Goal: Task Accomplishment & Management: Complete application form

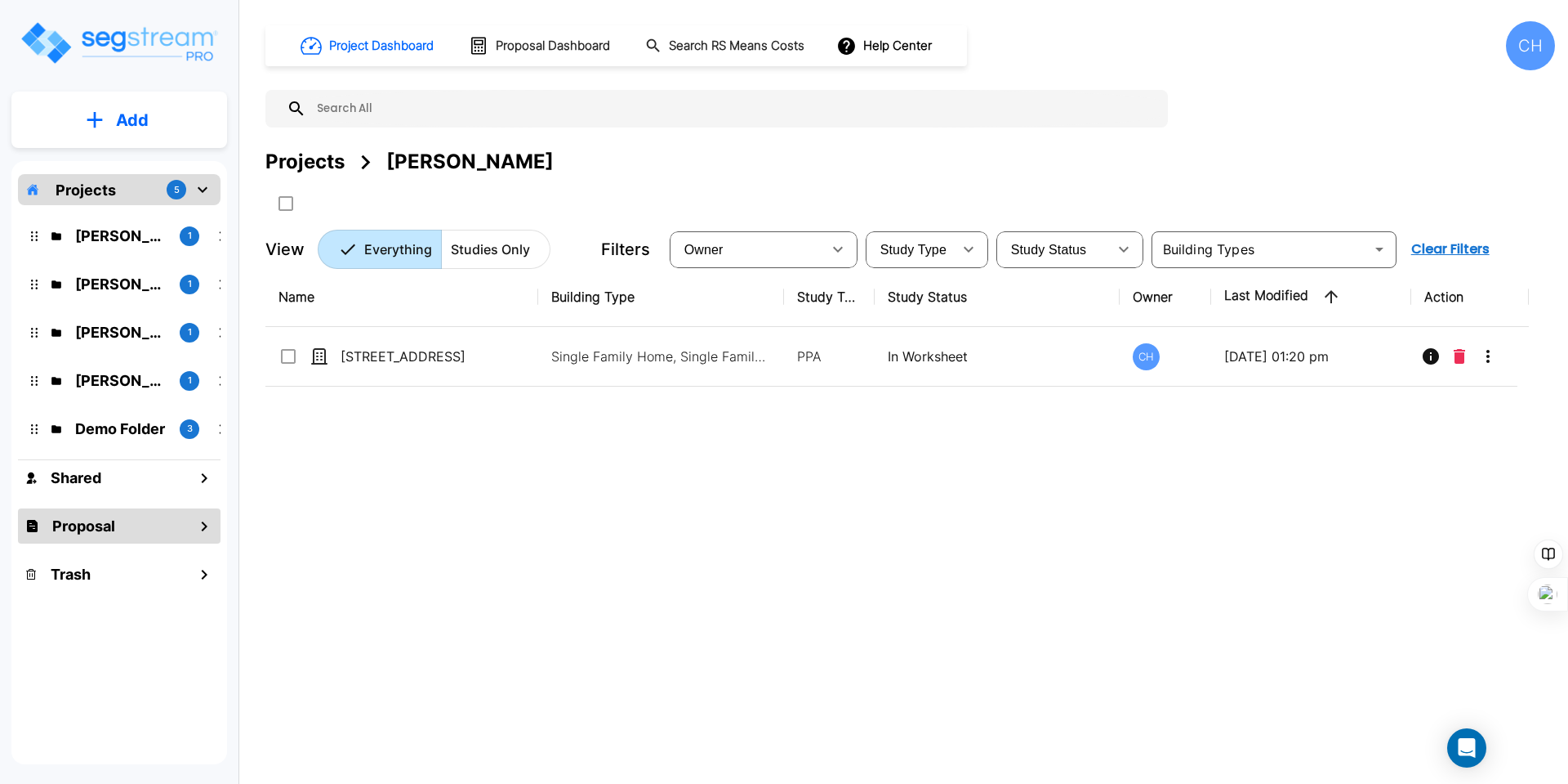
click at [129, 531] on div "Proposal" at bounding box center [119, 526] width 203 height 35
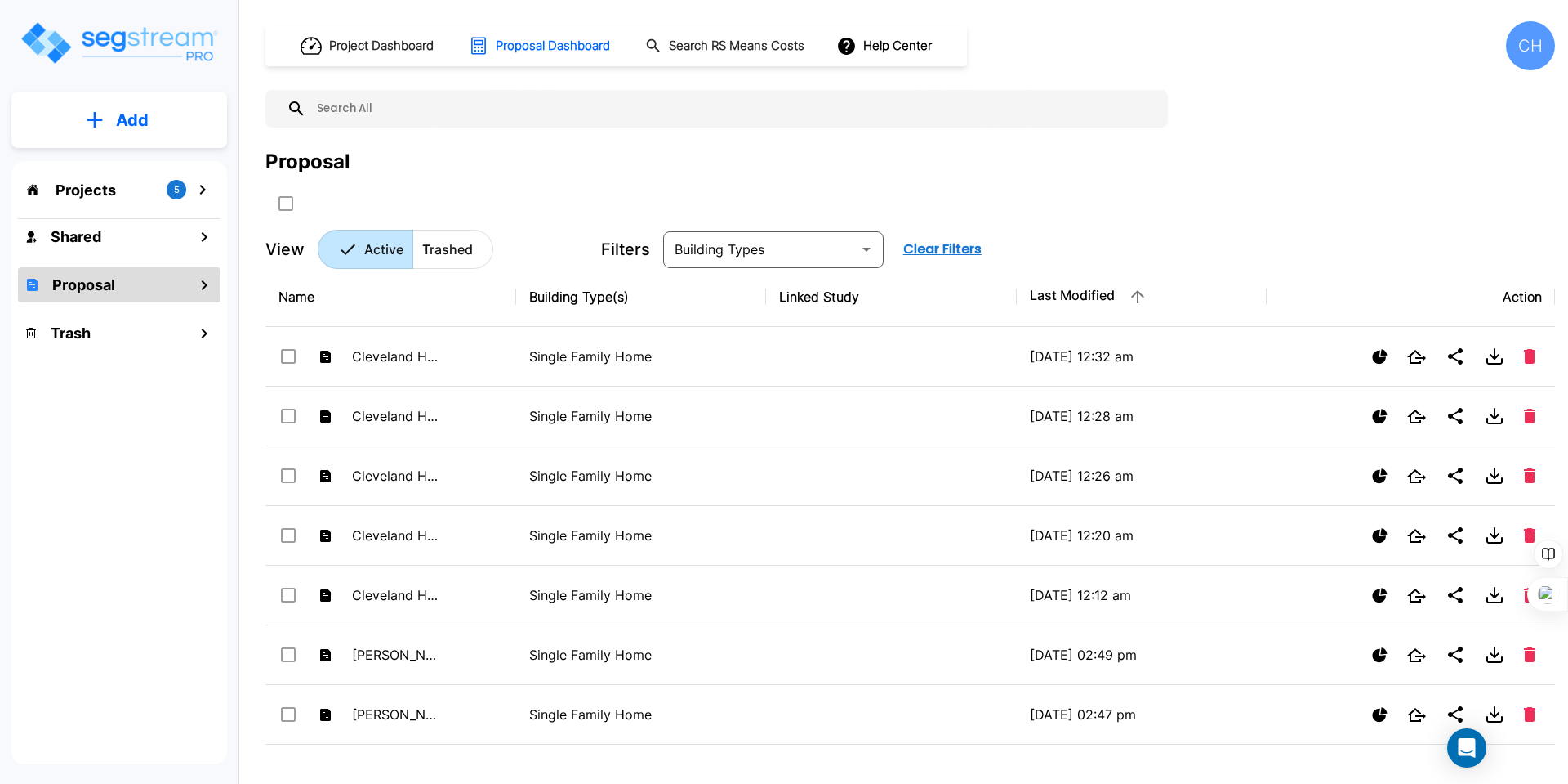
click at [160, 135] on button "Add" at bounding box center [119, 119] width 216 height 48
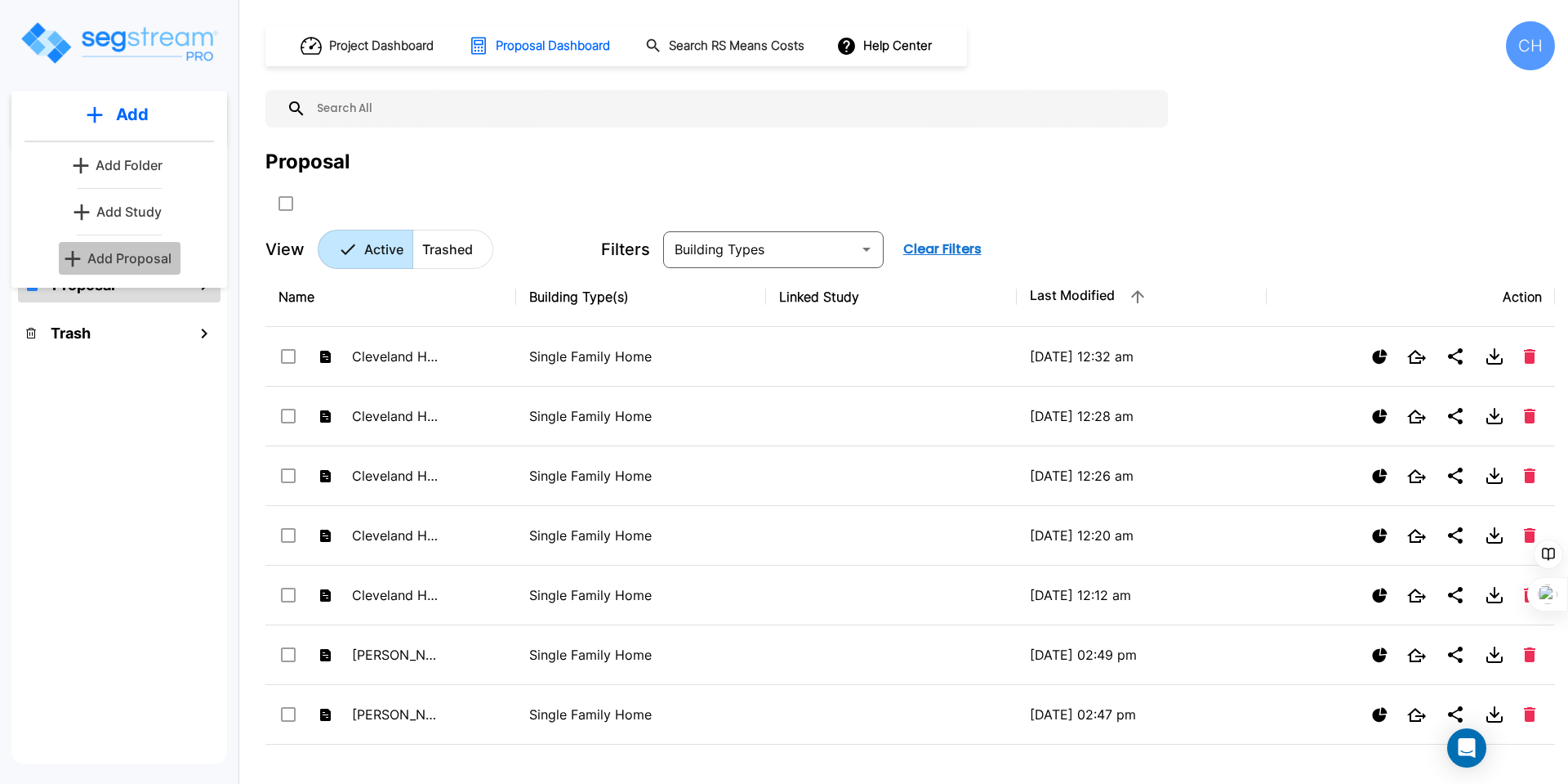
click at [128, 263] on p "Add Proposal" at bounding box center [129, 258] width 84 height 19
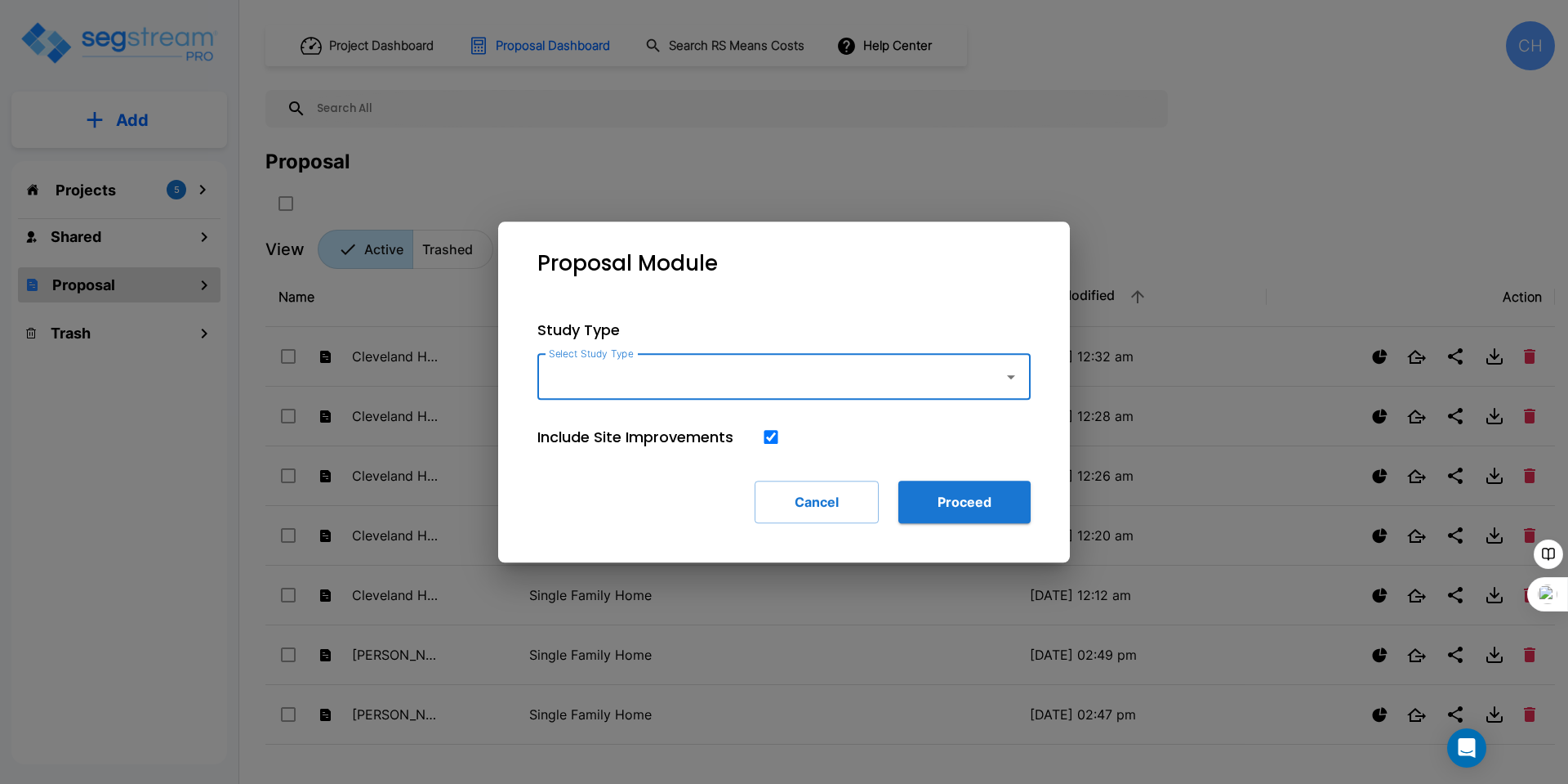
click at [868, 376] on input "Select Study Type" at bounding box center [766, 377] width 444 height 31
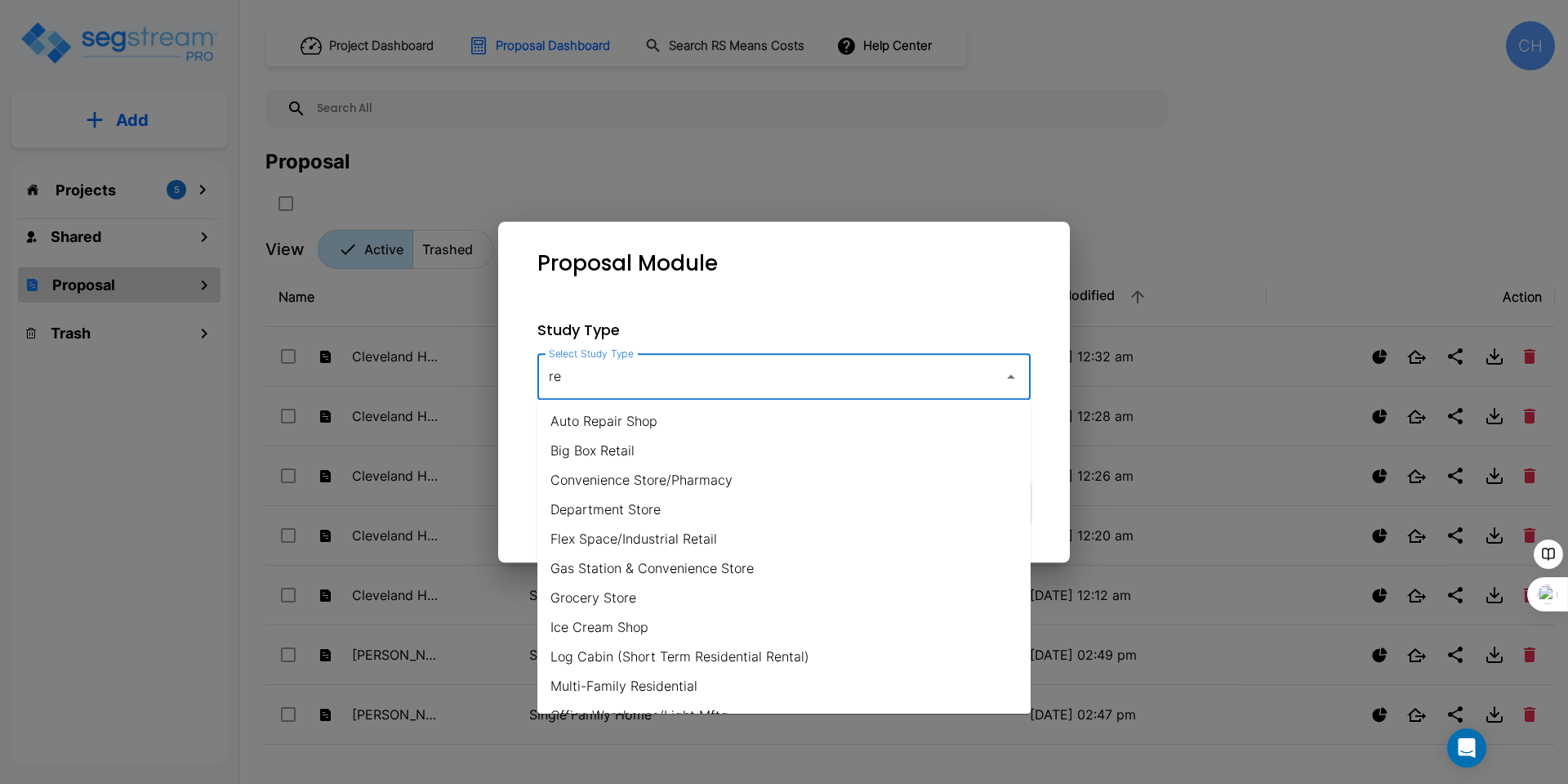
click at [868, 376] on input "re" at bounding box center [766, 377] width 444 height 31
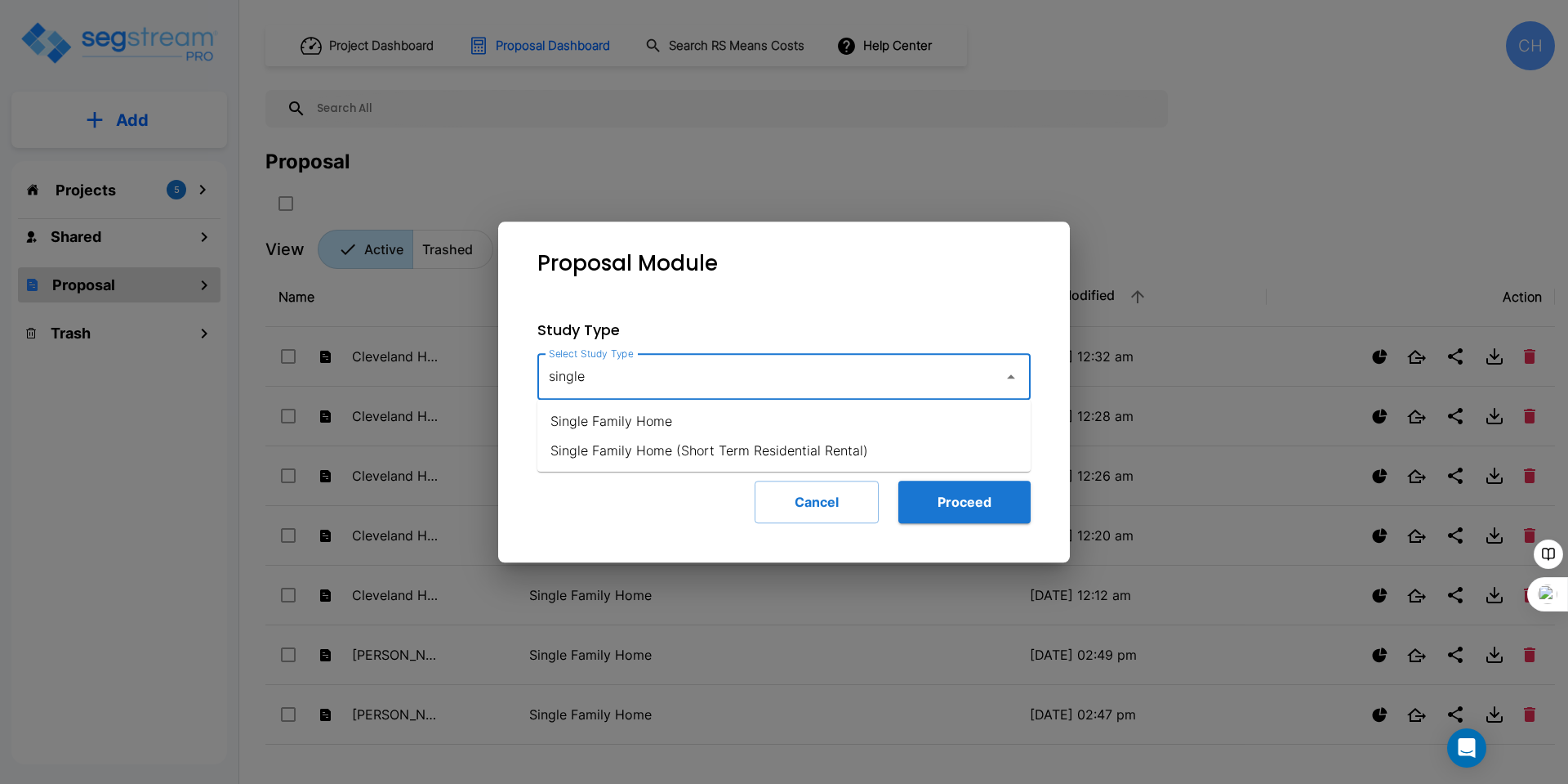
click at [875, 424] on li "Single Family Home" at bounding box center [784, 421] width 493 height 29
type input "Single Family Home"
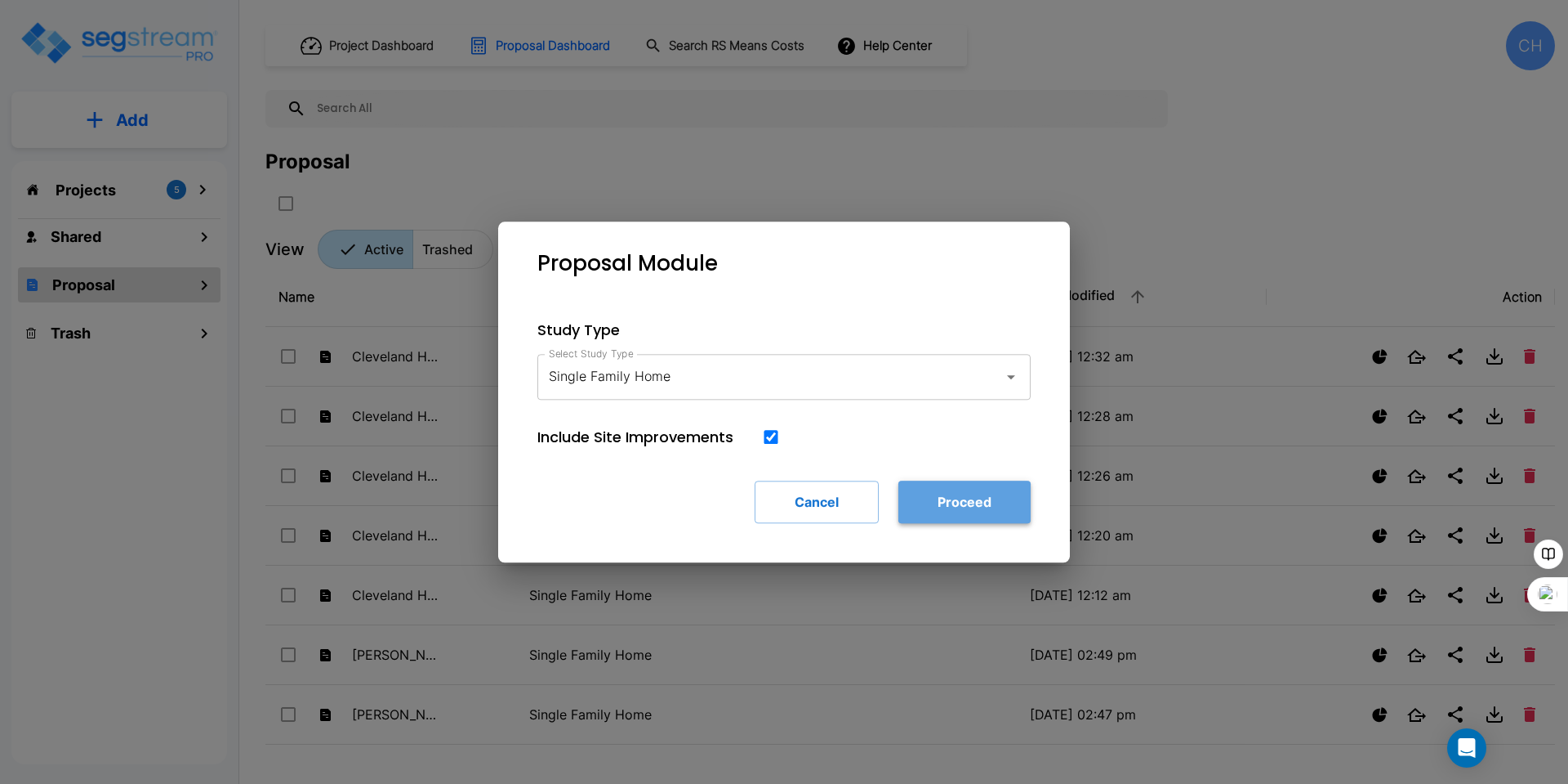
click at [981, 498] on button "Proceed" at bounding box center [964, 502] width 132 height 43
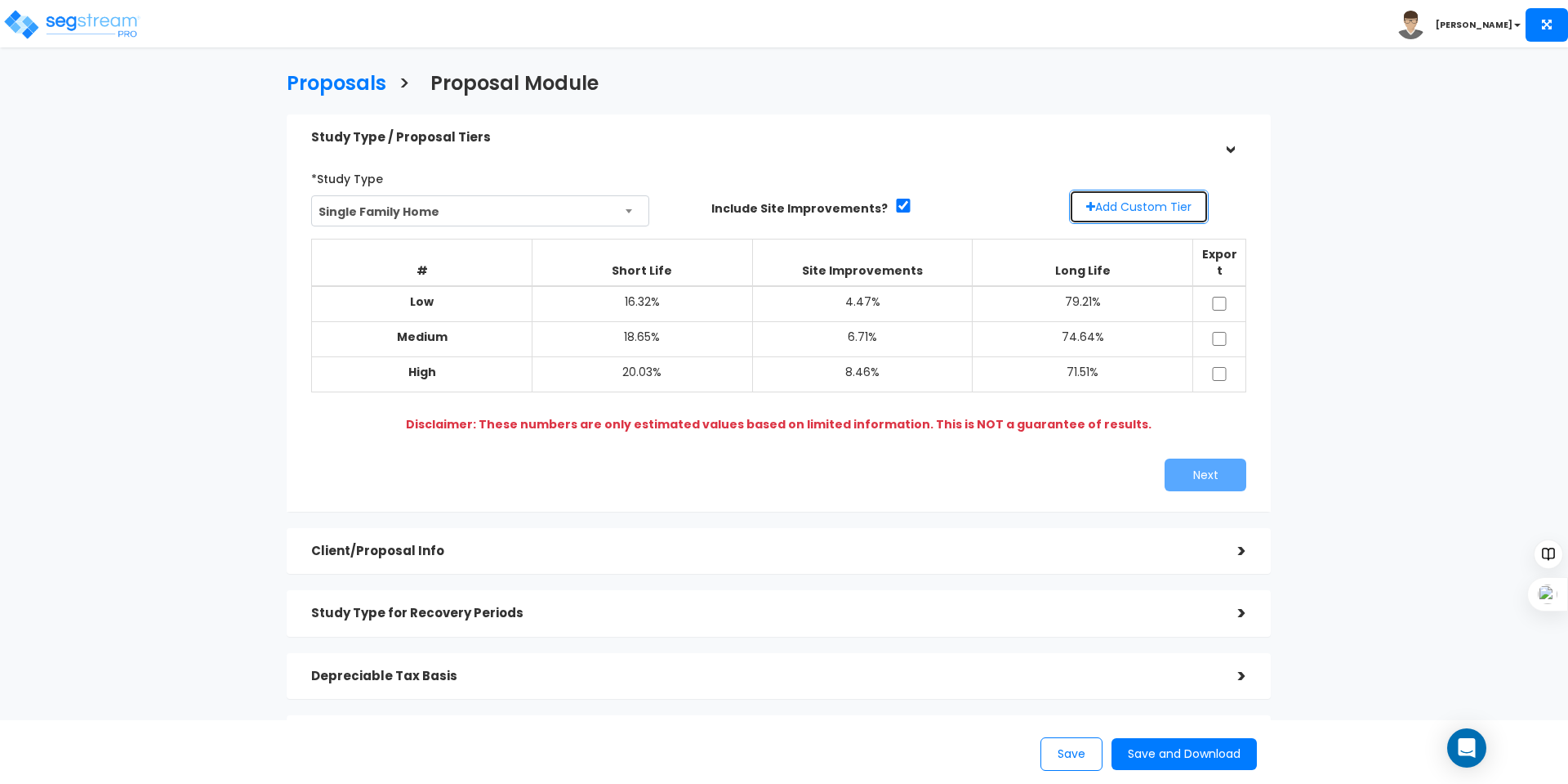
click at [1136, 205] on button "Add Custom Tier" at bounding box center [1139, 206] width 140 height 34
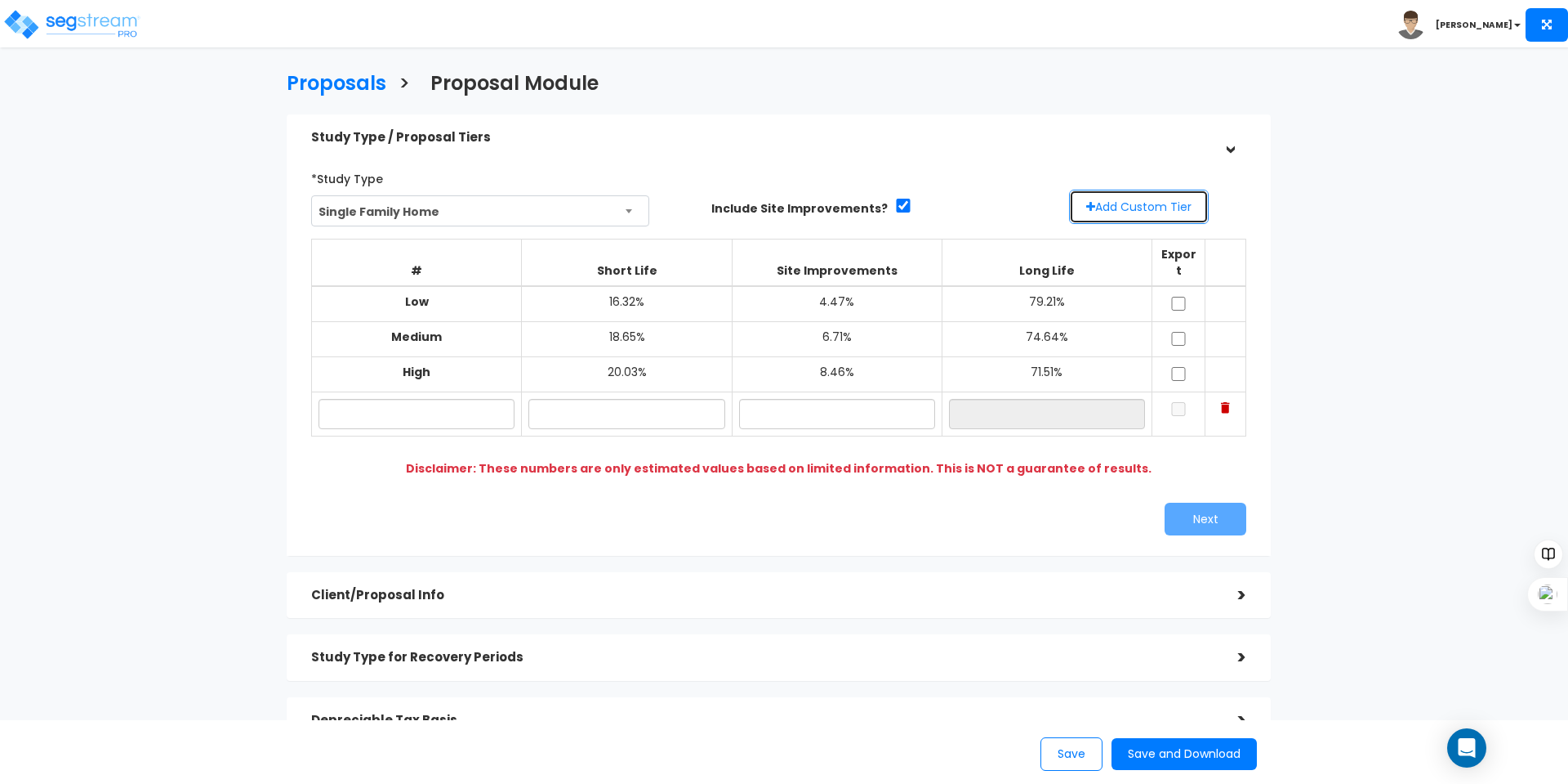
click at [1136, 198] on button "Add Custom Tier" at bounding box center [1139, 206] width 140 height 34
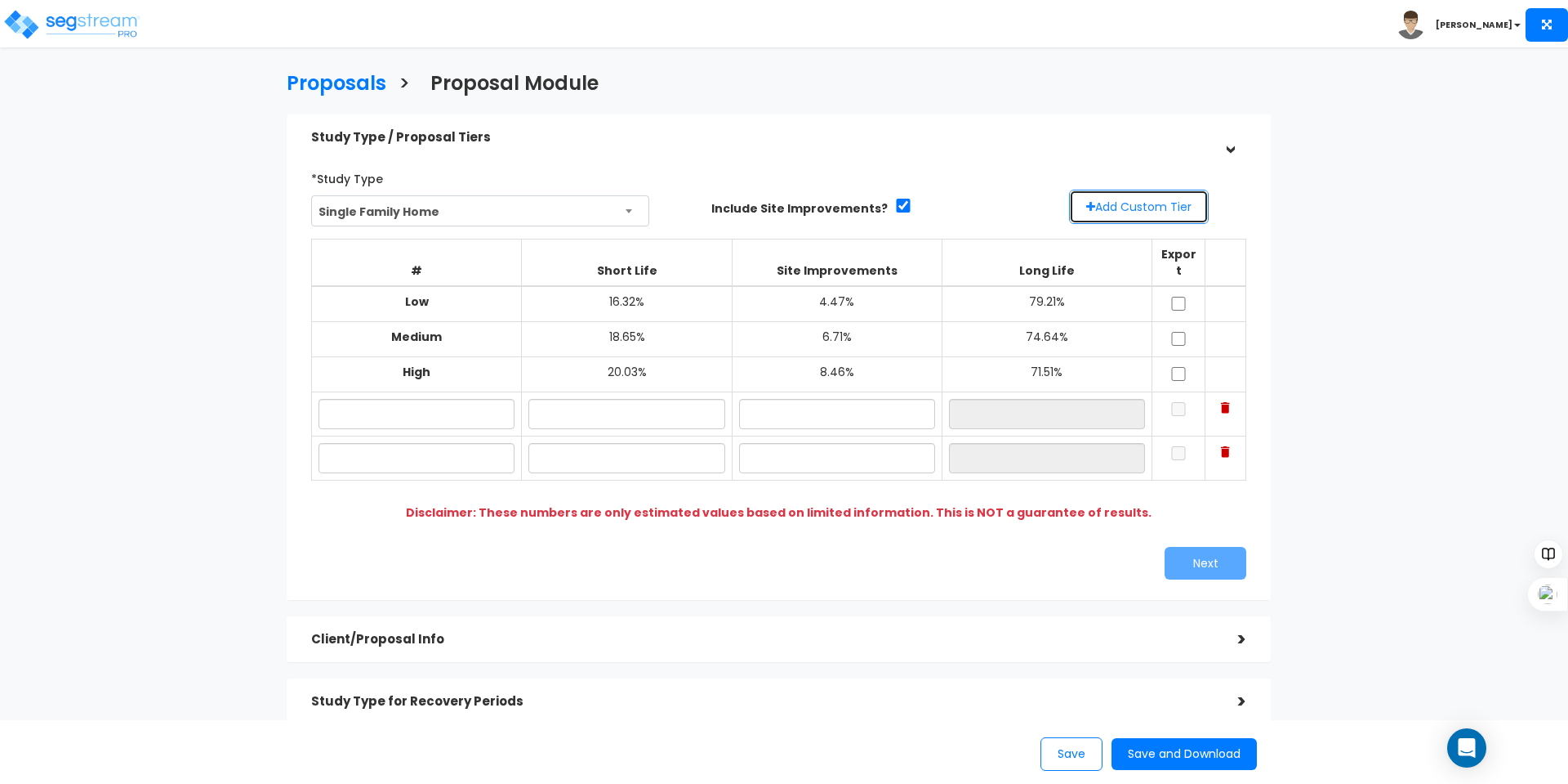
click at [1136, 198] on button "Add Custom Tier" at bounding box center [1139, 206] width 140 height 34
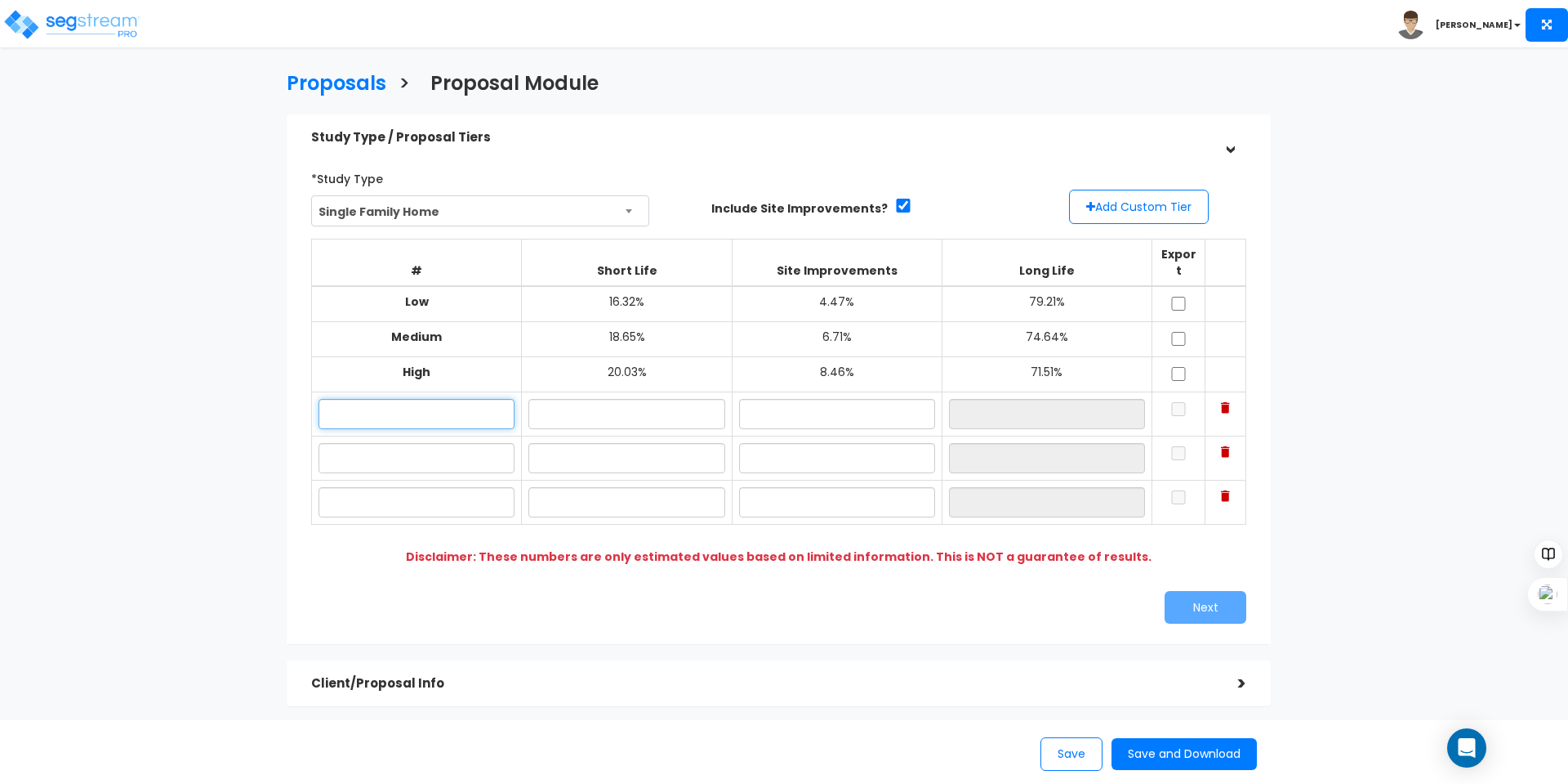
click at [398, 398] on input "text" at bounding box center [417, 413] width 196 height 30
paste input "Conservative / Low"
type input "Conservative / Low"
click at [448, 445] on input "text" at bounding box center [417, 458] width 196 height 30
paste input "Most likely / Average"
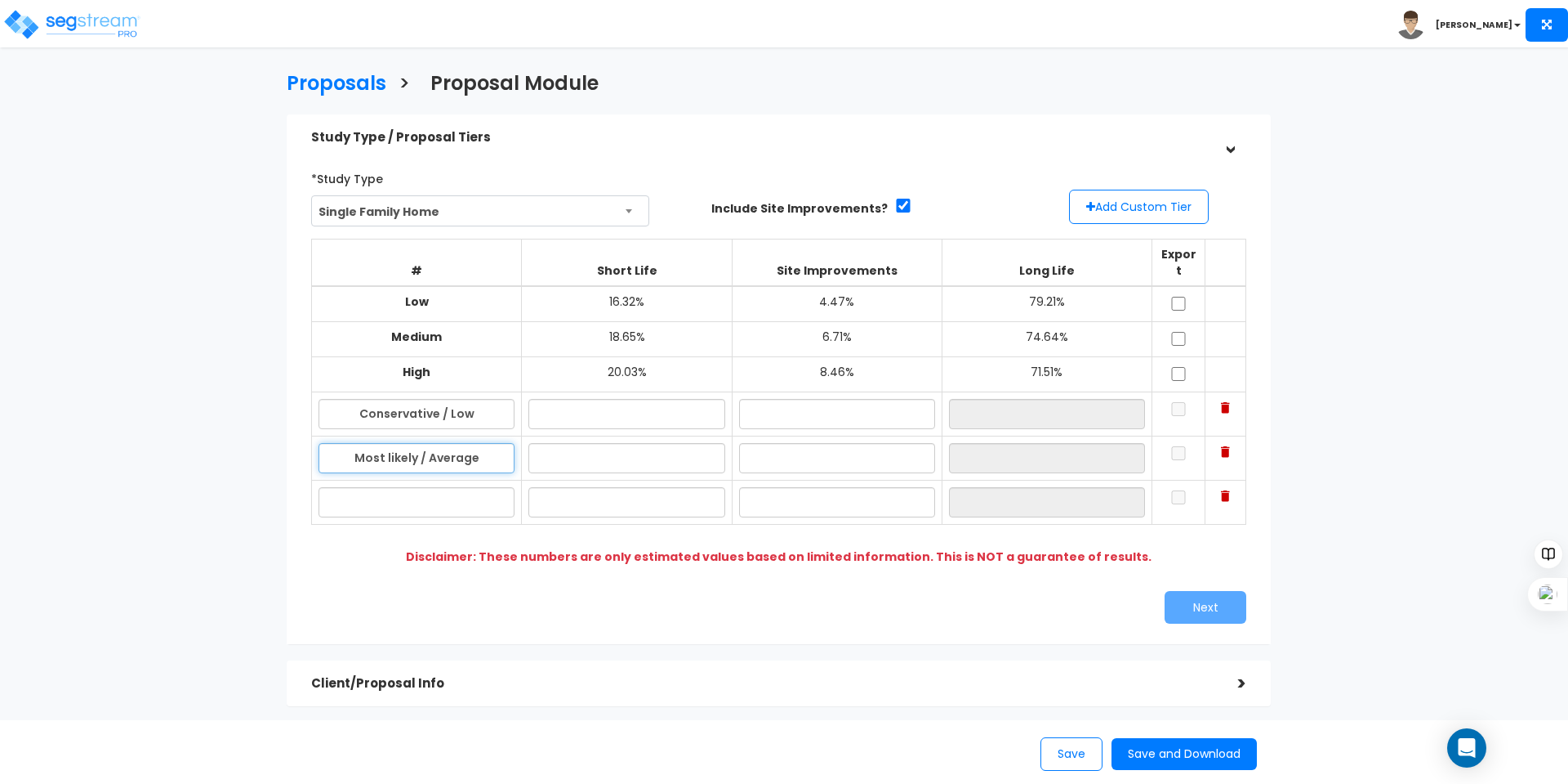
type input "Most likely / Average"
click at [475, 493] on input "text" at bounding box center [417, 501] width 196 height 30
paste input "Aggressive / High"
type input "Aggressive / High"
click at [593, 403] on input "text" at bounding box center [626, 413] width 196 height 30
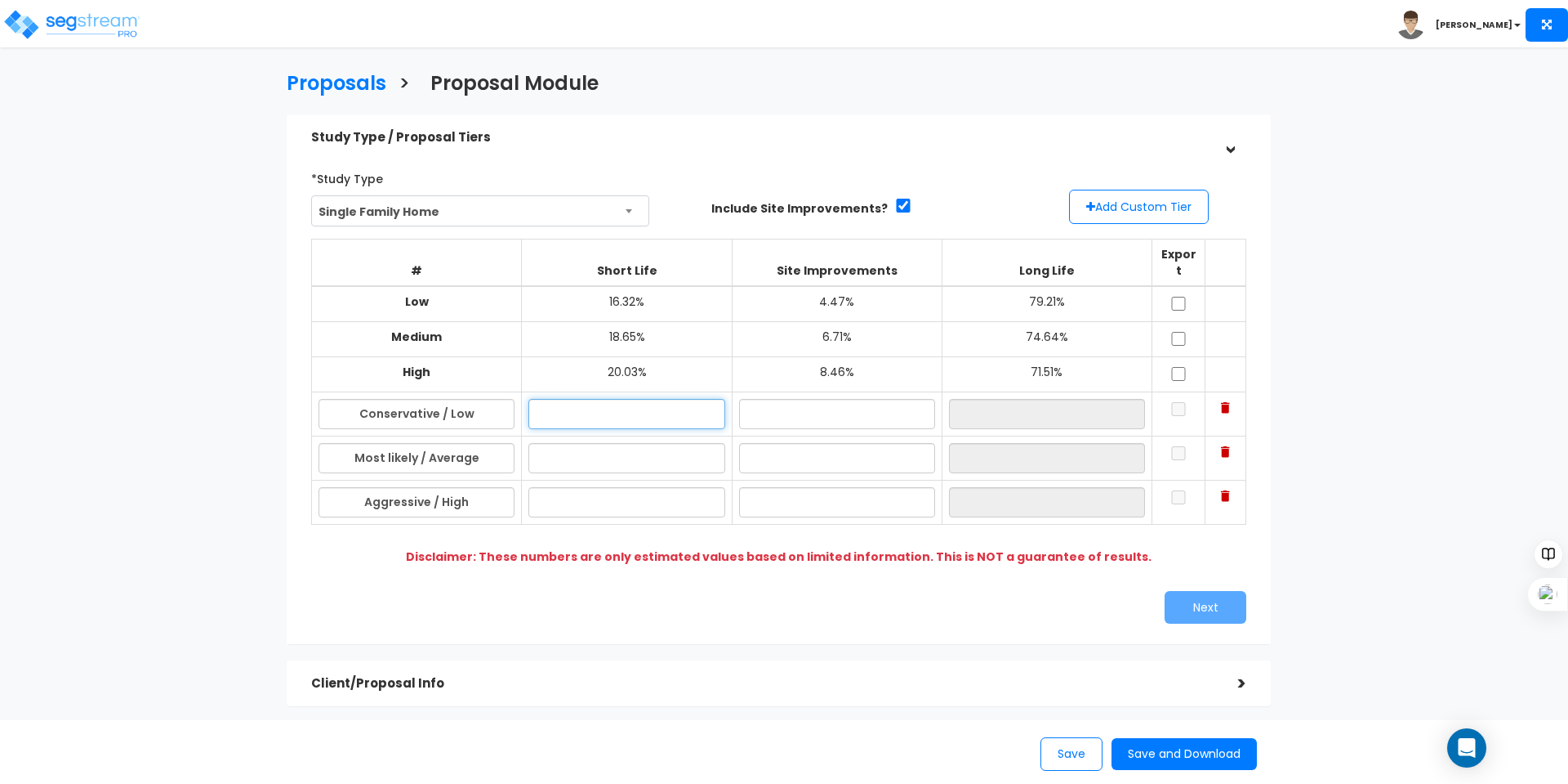
click at [634, 405] on input "text" at bounding box center [626, 413] width 196 height 30
type input "20.00%"
type input "10.00%"
type input "70.00%"
type input "22.00%"
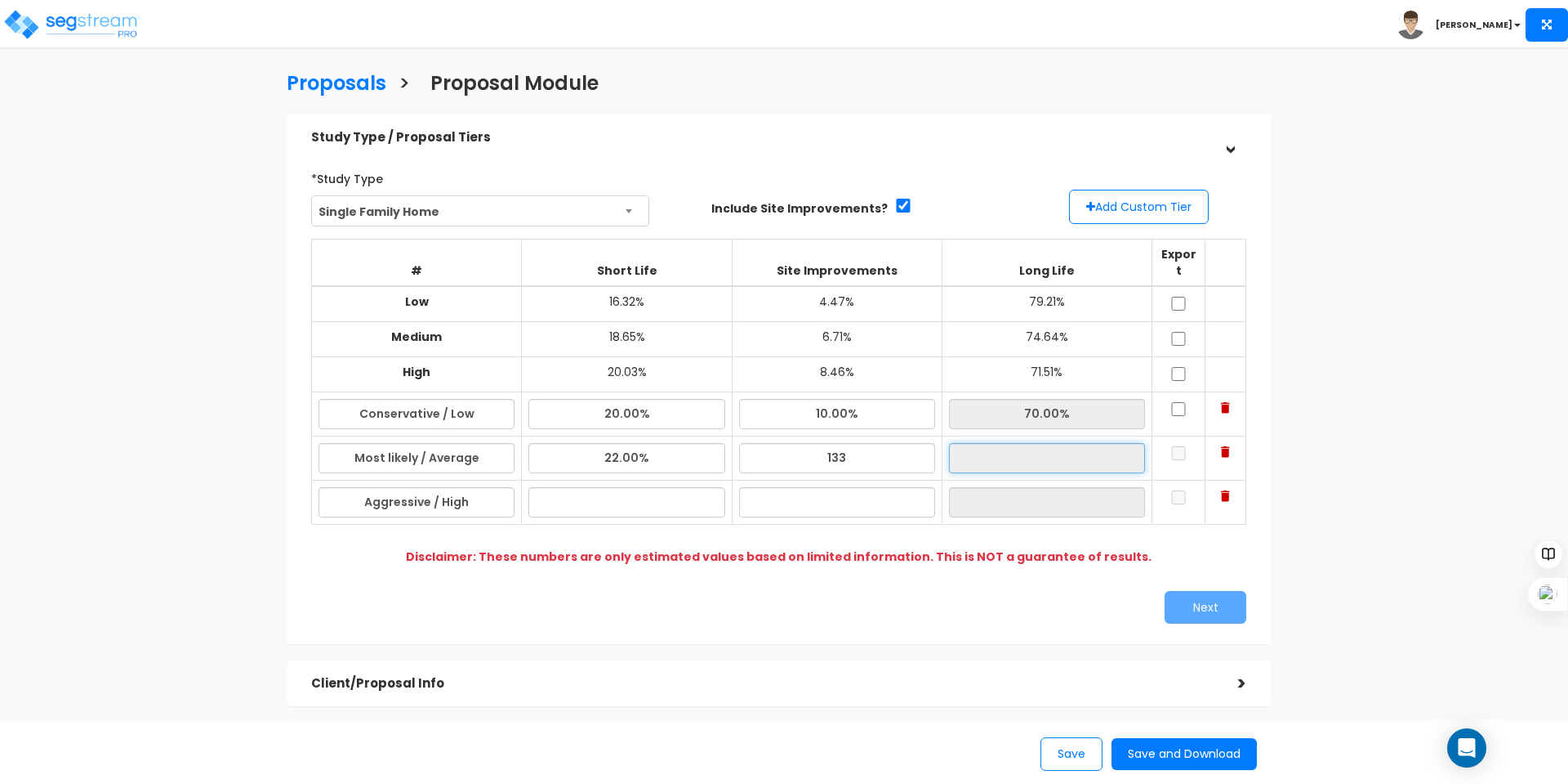
type input "0%"
type input "78.00%"
type input "25.00%"
type input "15.00%"
type input "60.00%"
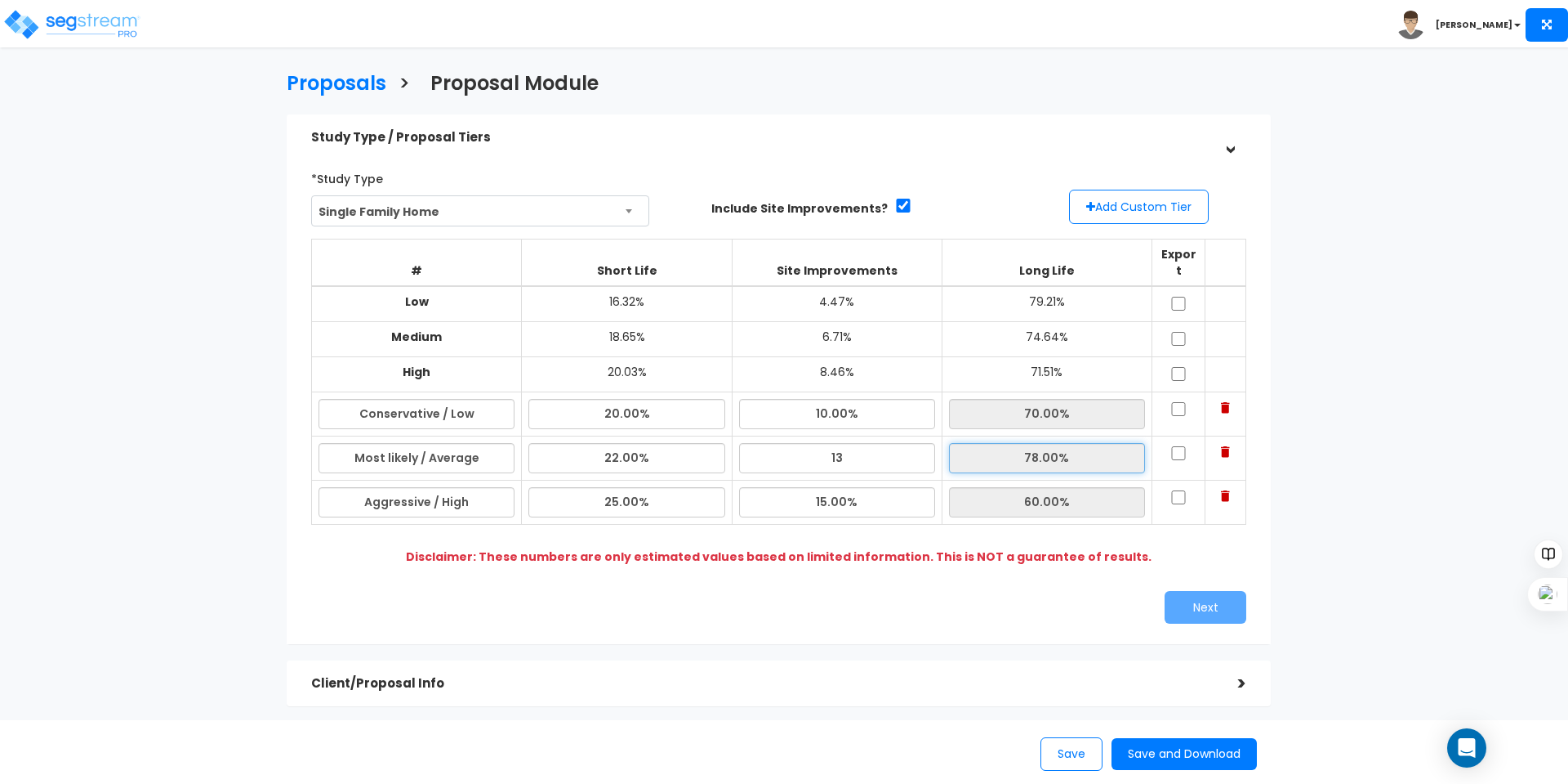
type input "13.00%"
type input "65.00%"
click at [1186, 395] on td at bounding box center [1179, 413] width 53 height 44
click at [1175, 402] on input "checkbox" at bounding box center [1178, 409] width 17 height 14
checkbox input "true"
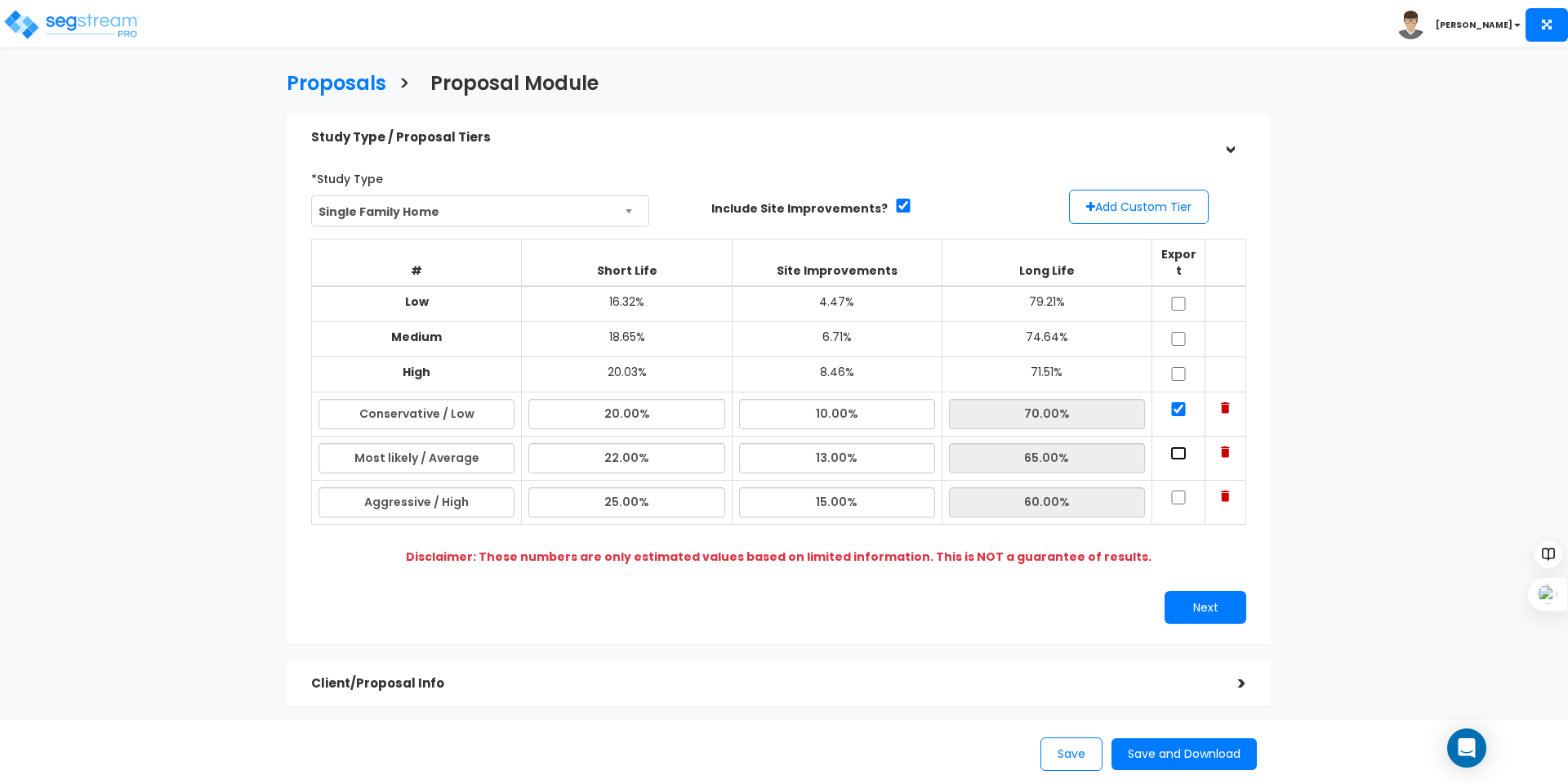
click at [1175, 446] on input "checkbox" at bounding box center [1178, 453] width 17 height 14
checkbox input "true"
click at [1179, 491] on input "checkbox" at bounding box center [1178, 497] width 17 height 14
checkbox input "true"
click at [1213, 593] on button "Next" at bounding box center [1205, 607] width 82 height 33
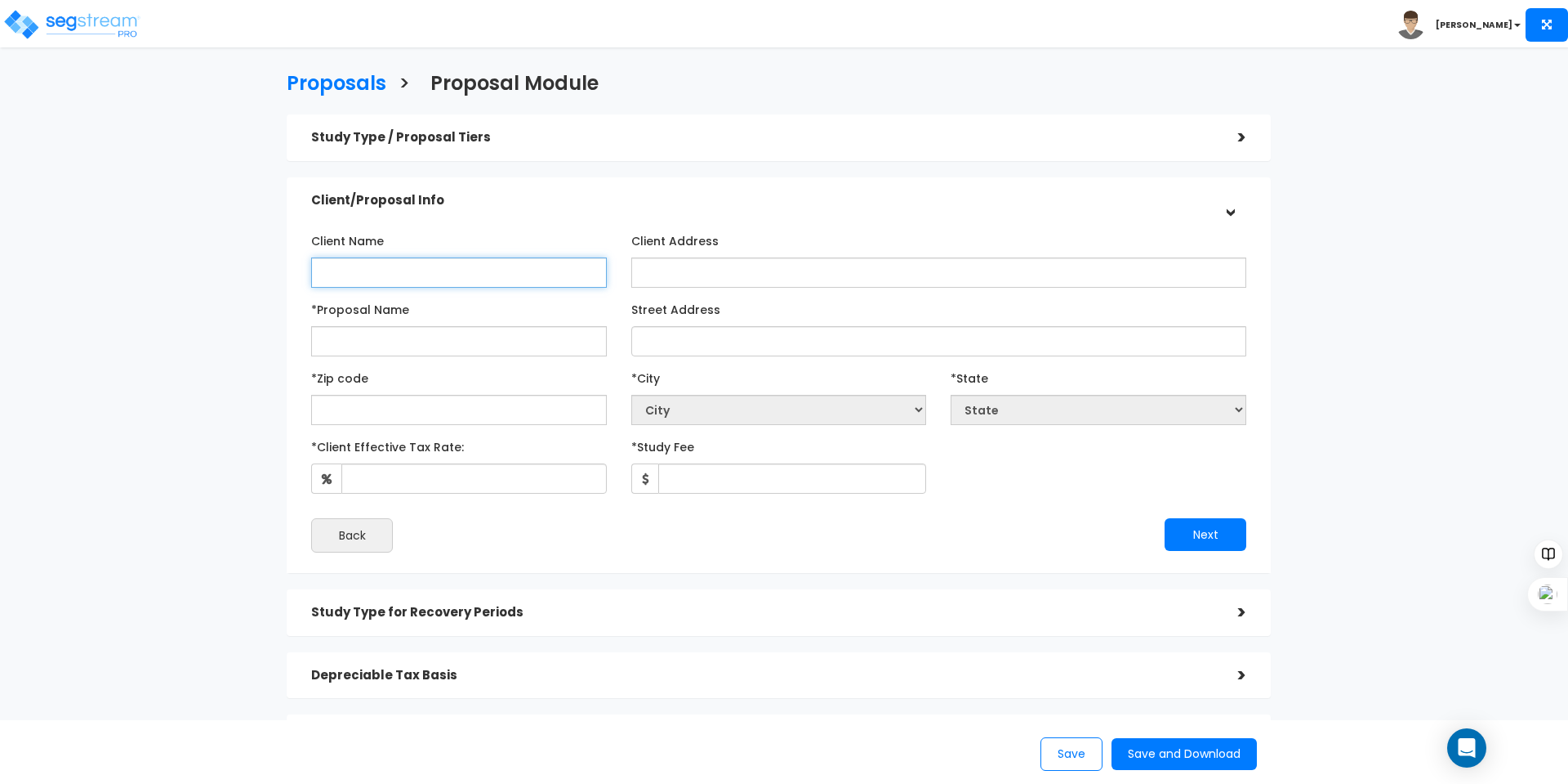
click at [394, 263] on input "Client Name" at bounding box center [458, 272] width 295 height 30
type input "Cleveland Home Providers LLC"
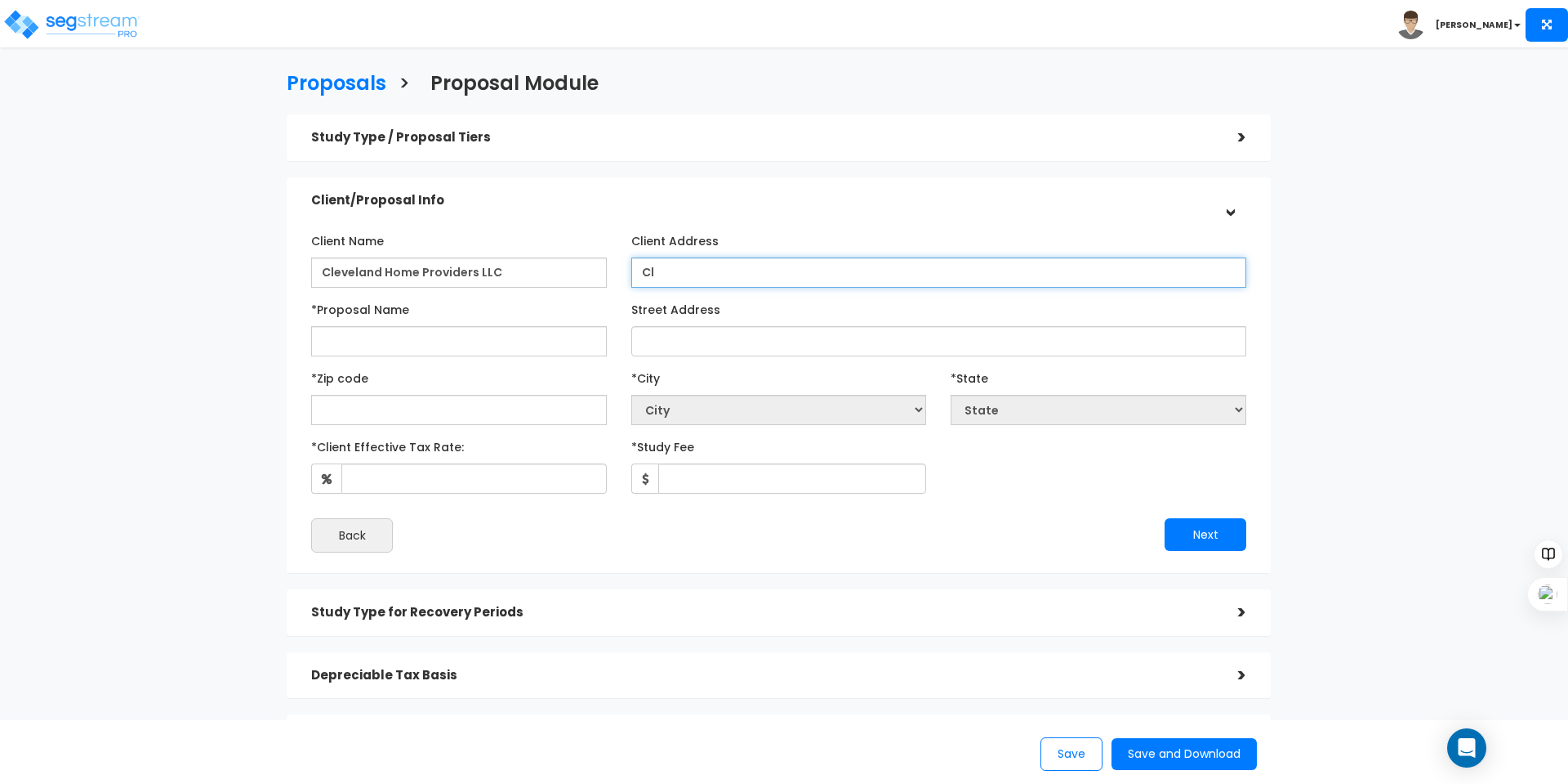
type input "C"
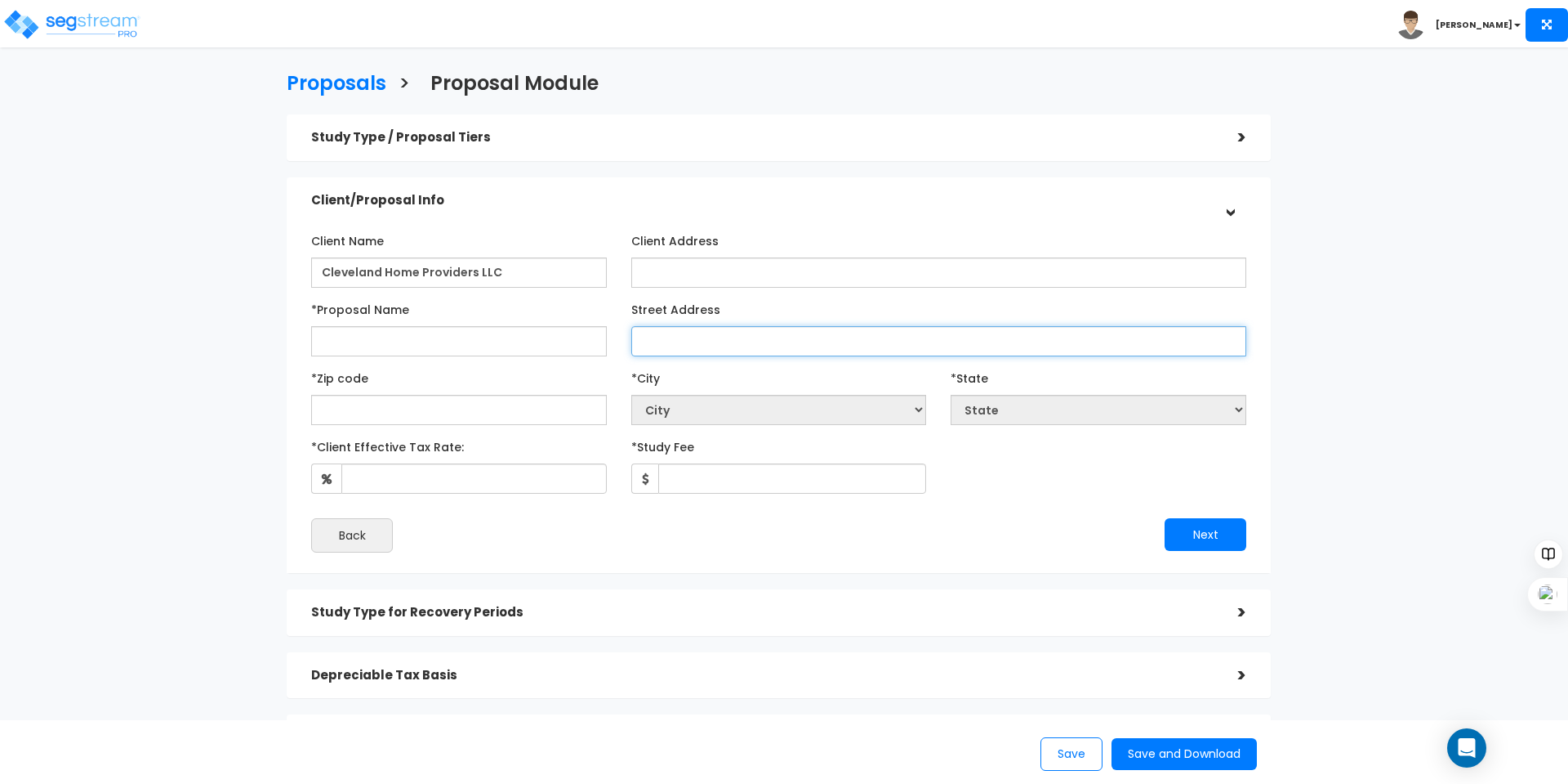
click at [779, 332] on input "Street Address" at bounding box center [938, 341] width 615 height 30
type input "4"
type input "M"
type input "MULTIPLE"
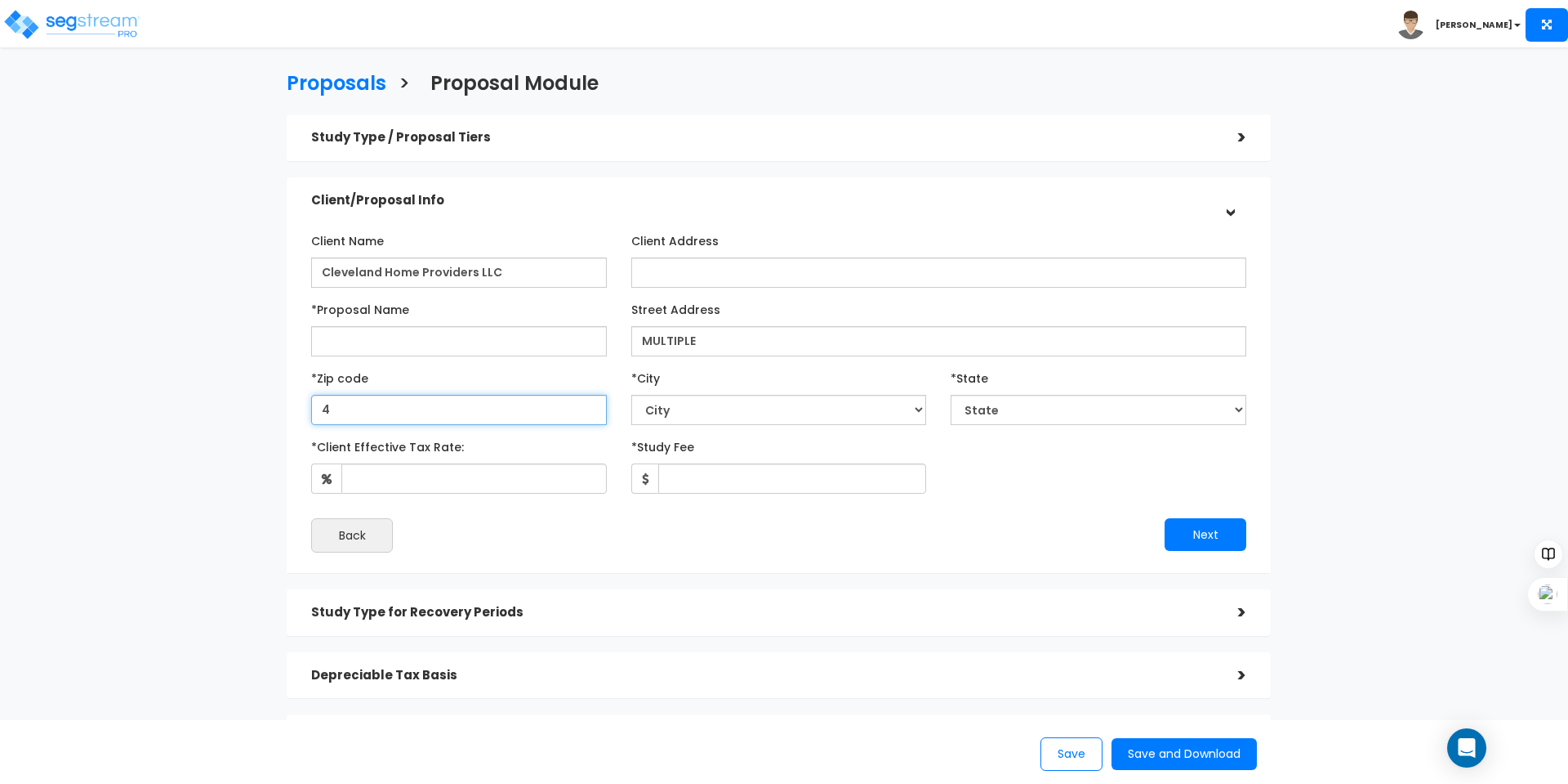
type input "41"
select select "KY"
click at [457, 388] on div "*Zip code 41222" at bounding box center [458, 394] width 295 height 60
click at [480, 400] on input "41222" at bounding box center [458, 409] width 295 height 30
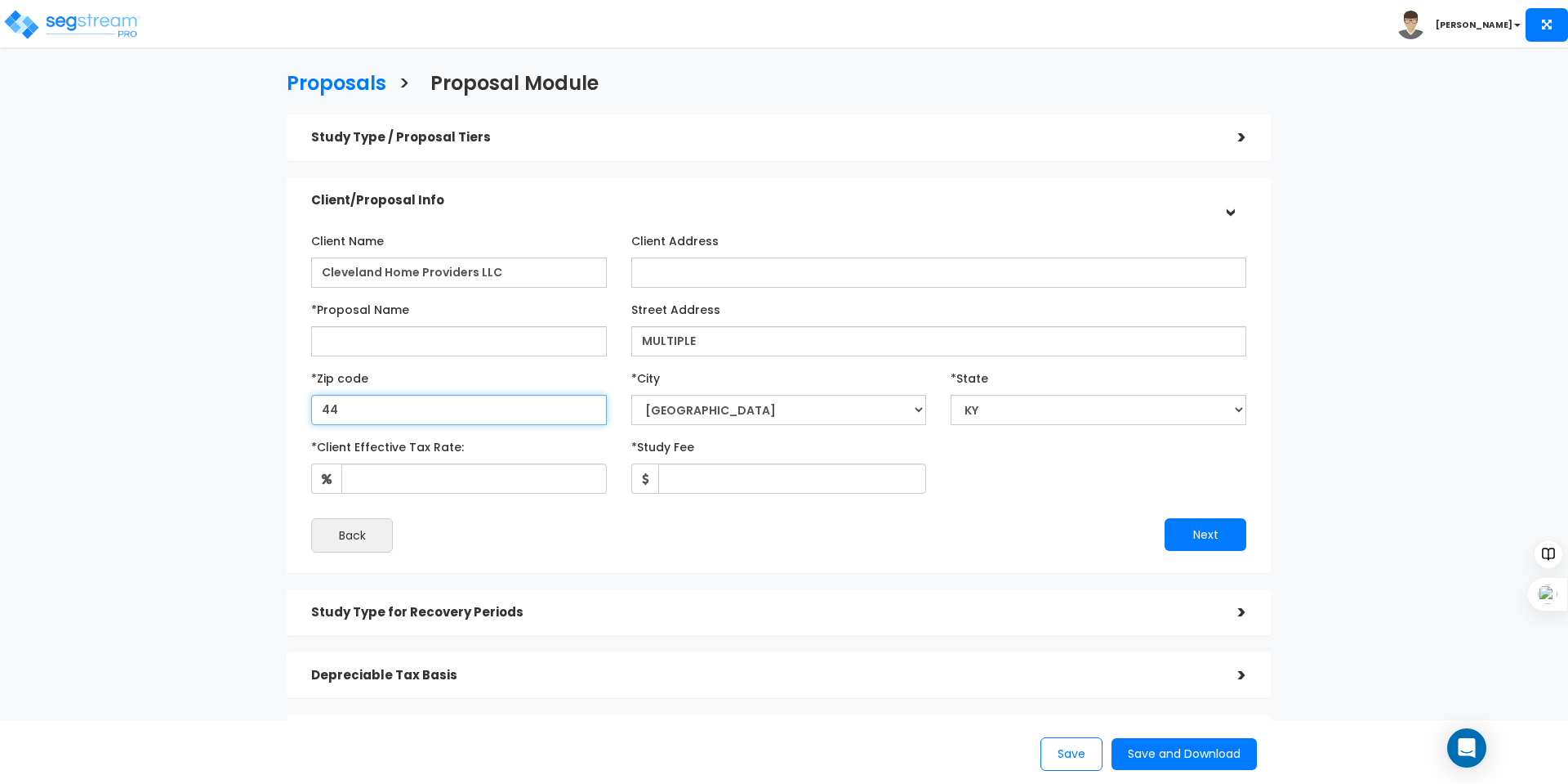
type input "441"
select select "OH"
type input "44128"
select select "[GEOGRAPHIC_DATA]"
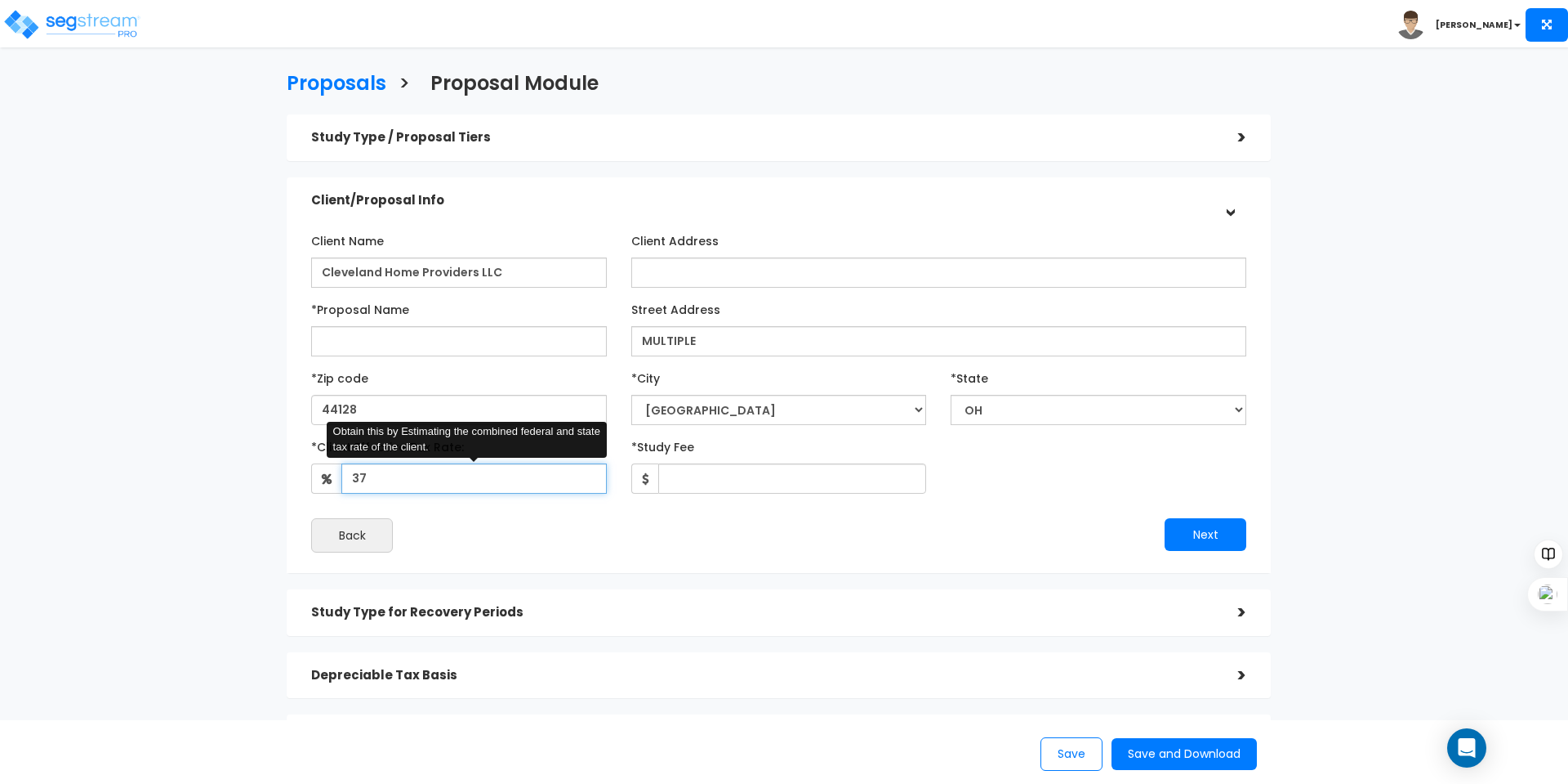
type input "37"
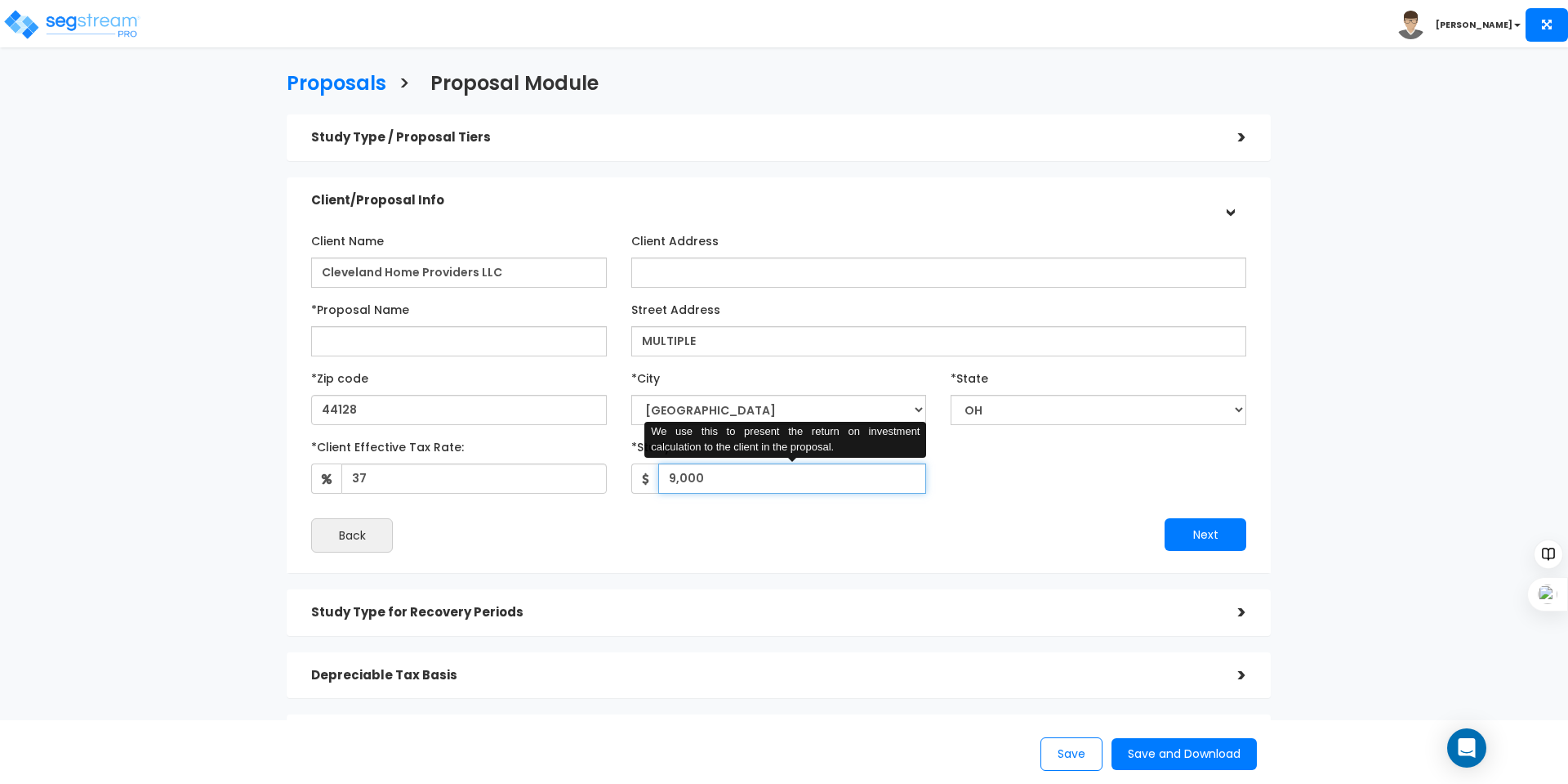
type input "9,000"
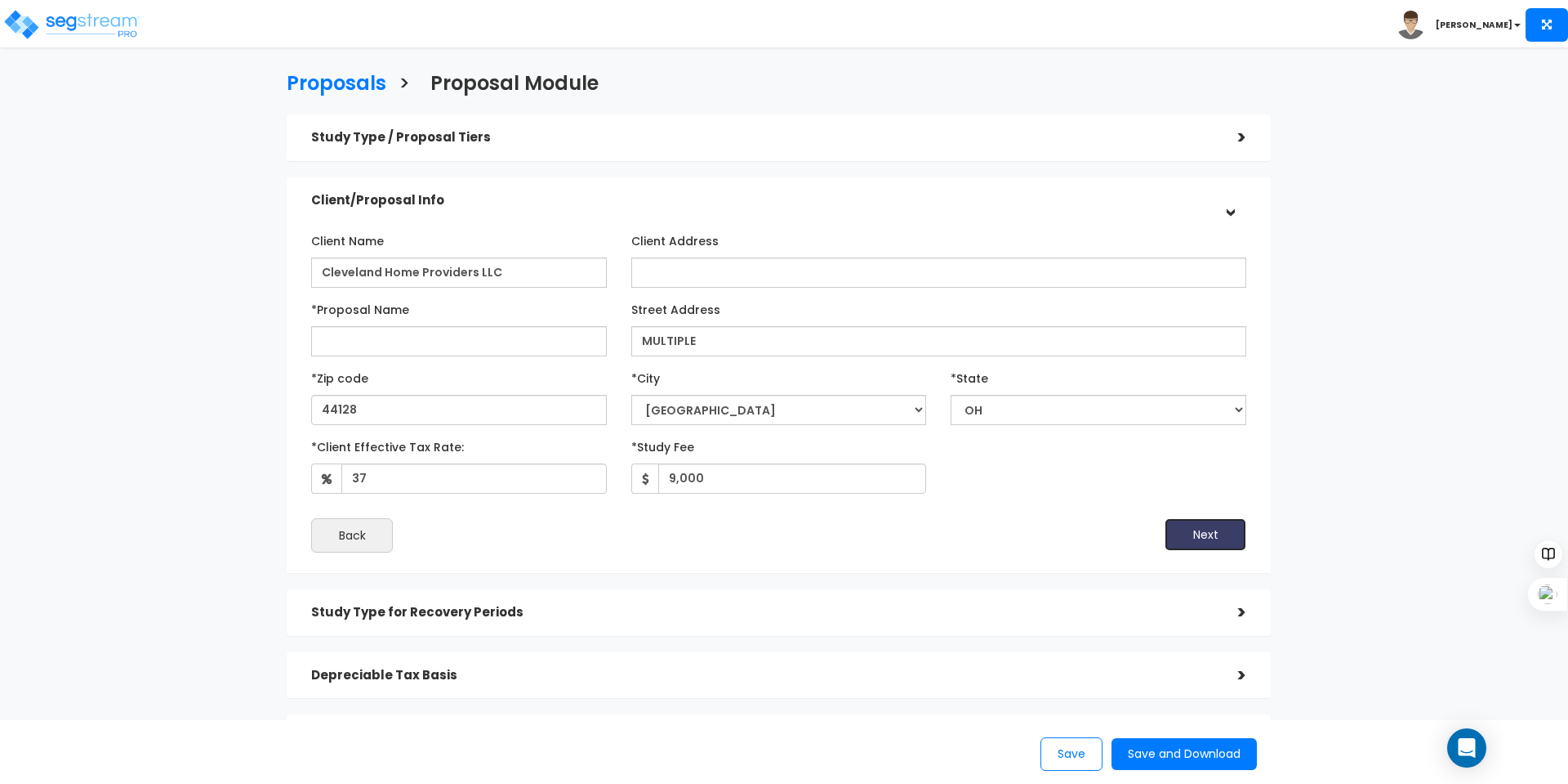
click at [1207, 528] on button "Next" at bounding box center [1205, 534] width 82 height 33
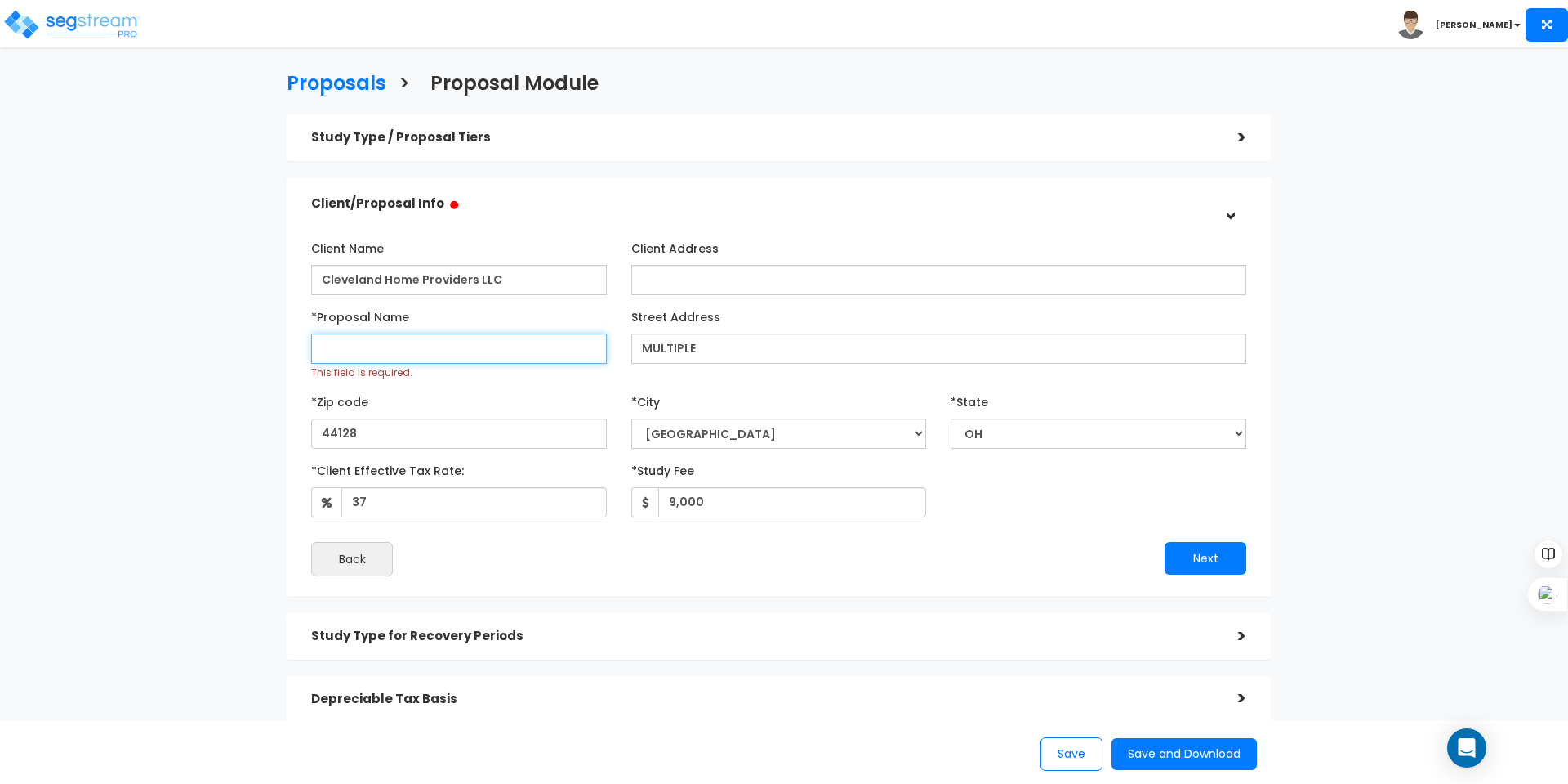
click at [414, 356] on input "*Proposal Name" at bounding box center [458, 348] width 295 height 30
type input "Cleveland Home Providers - 5 Homes Summary"
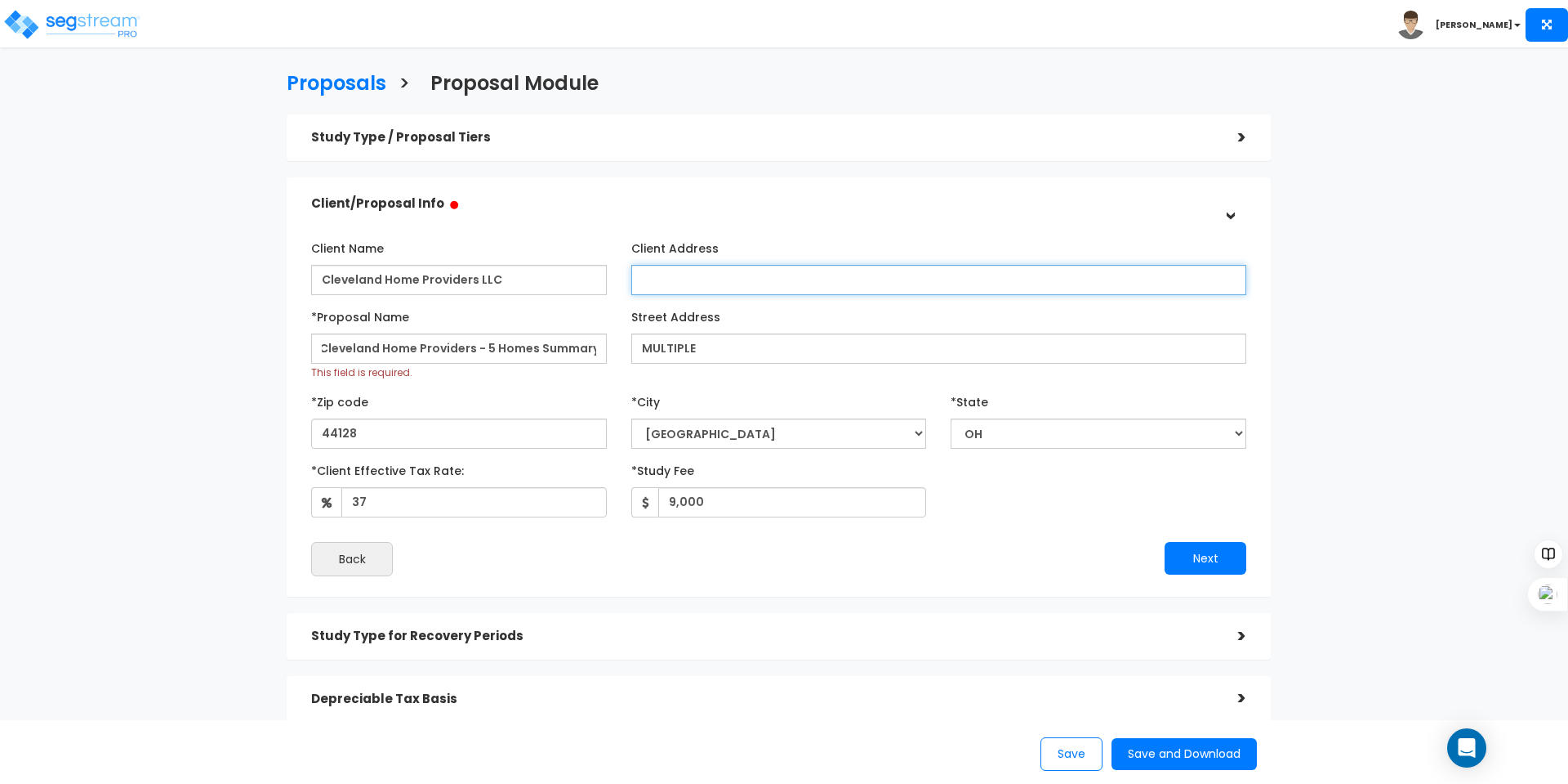
scroll to position [0, 0]
click at [793, 293] on input "Client Address" at bounding box center [938, 279] width 615 height 30
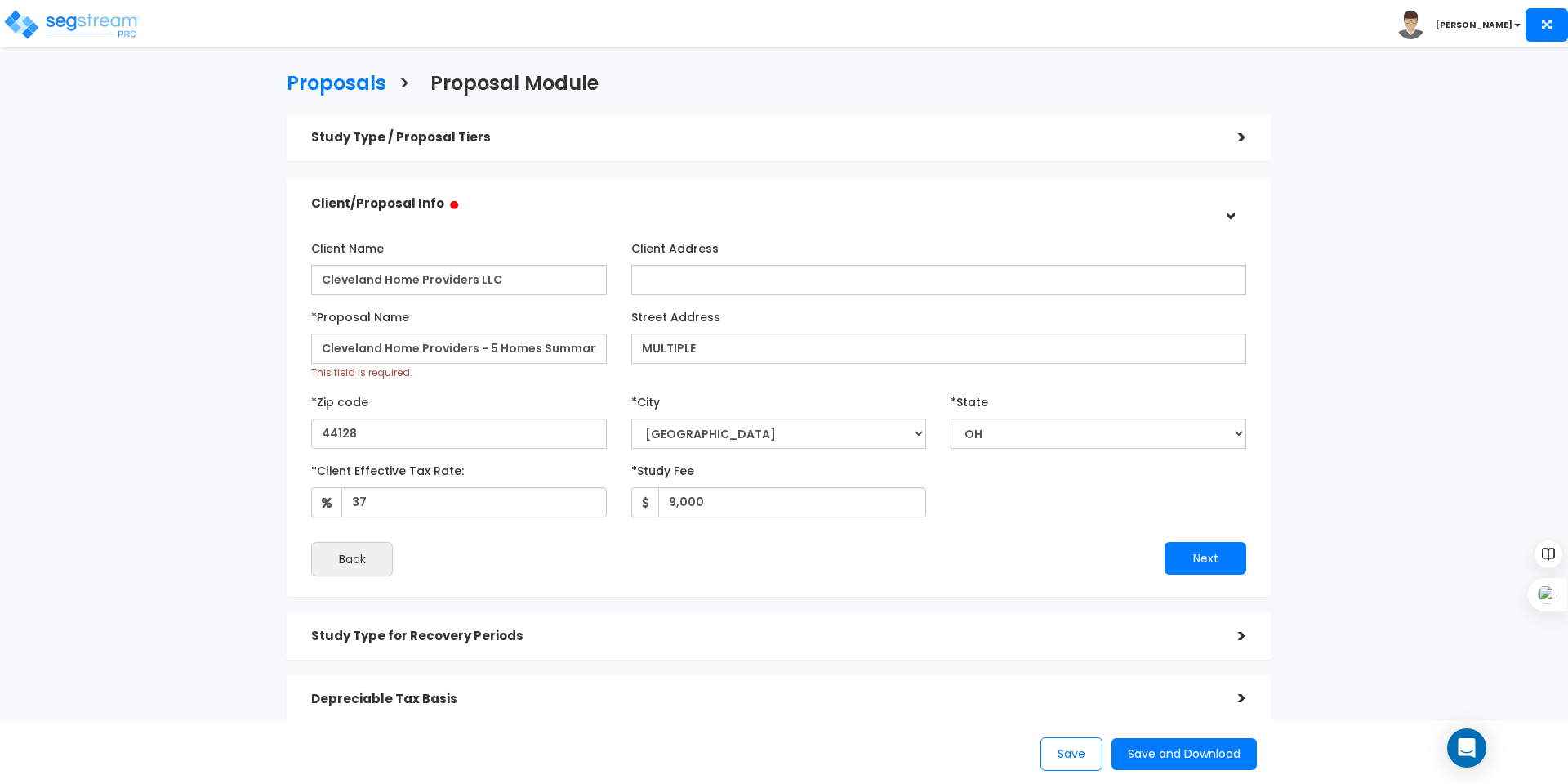
click at [1240, 583] on div "Client Name Cleveland Home Providers LLC Client Address *Proposal Name MULTIPLE…" at bounding box center [779, 405] width 959 height 358
click at [1240, 542] on button "Next" at bounding box center [1205, 559] width 82 height 33
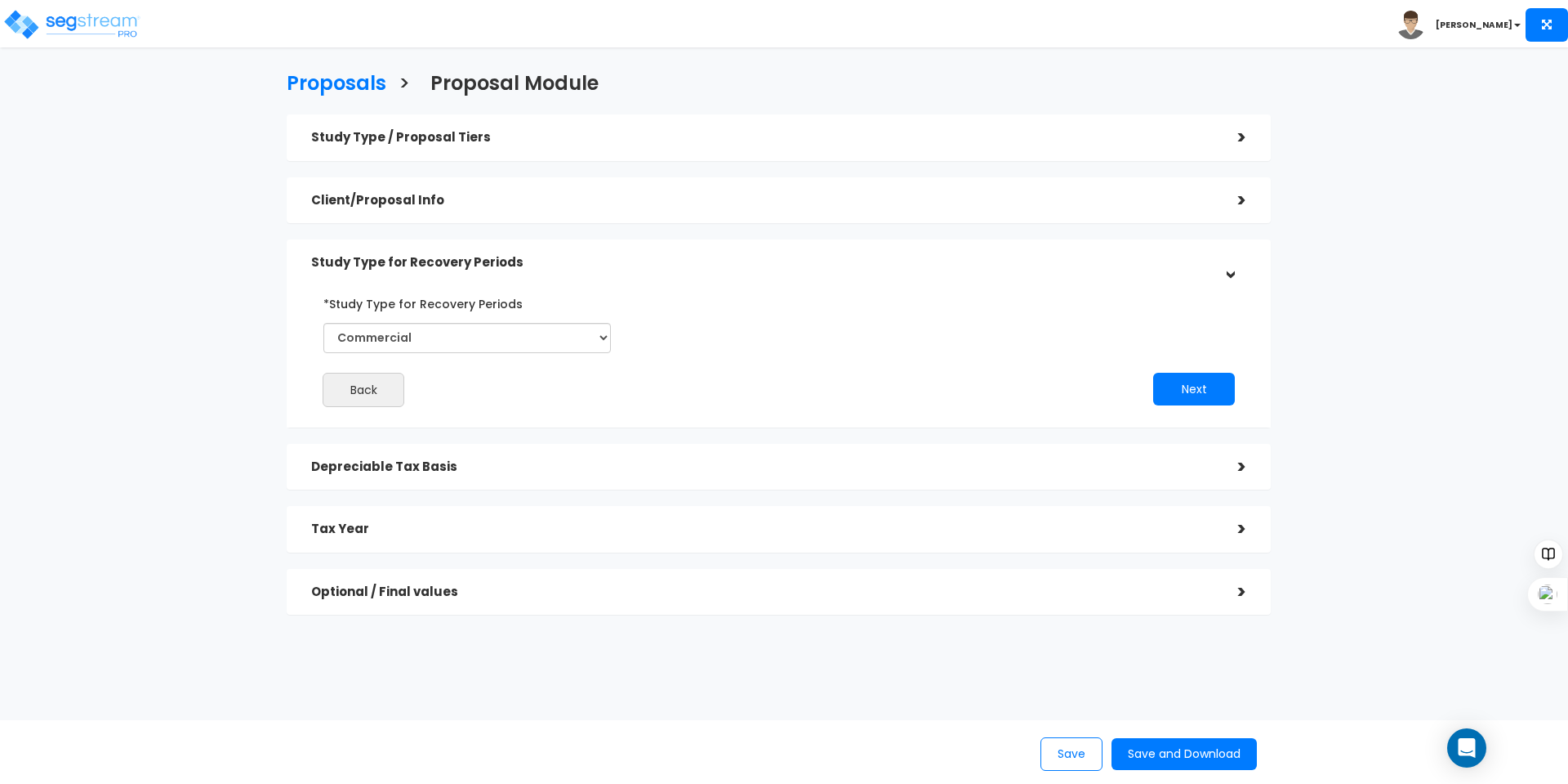
click at [422, 357] on div "*Study Type for Recovery Periods Commercial Residential" at bounding box center [466, 327] width 312 height 75
click at [428, 354] on div "*Study Type for Recovery Periods Commercial Residential" at bounding box center [466, 327] width 312 height 75
click at [473, 330] on select "Commercial Residential" at bounding box center [467, 337] width 287 height 30
select select "Residential"
click at [323, 323] on select "Commercial Residential" at bounding box center [467, 337] width 287 height 30
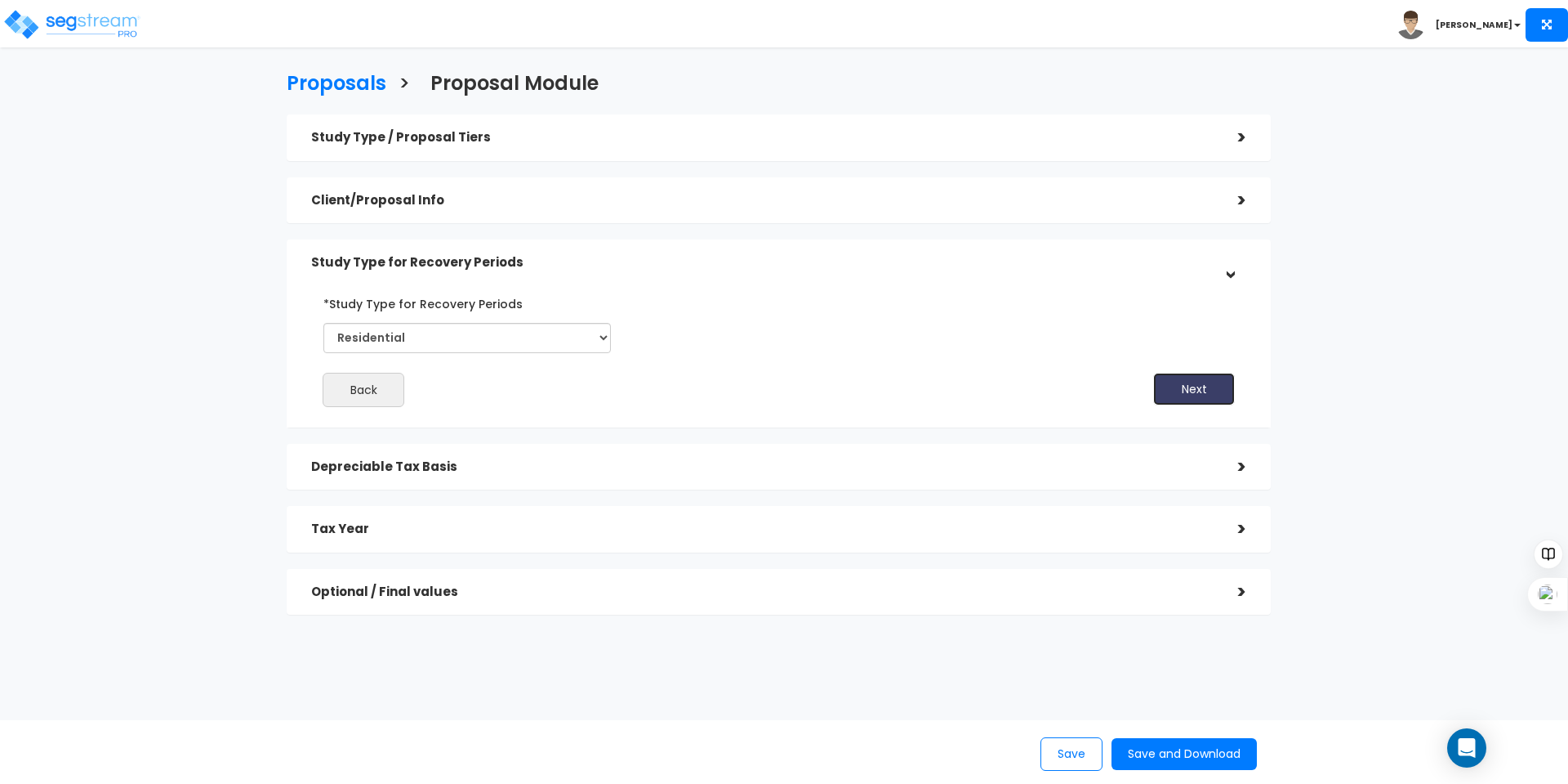
click at [1210, 386] on button "Next" at bounding box center [1193, 389] width 82 height 33
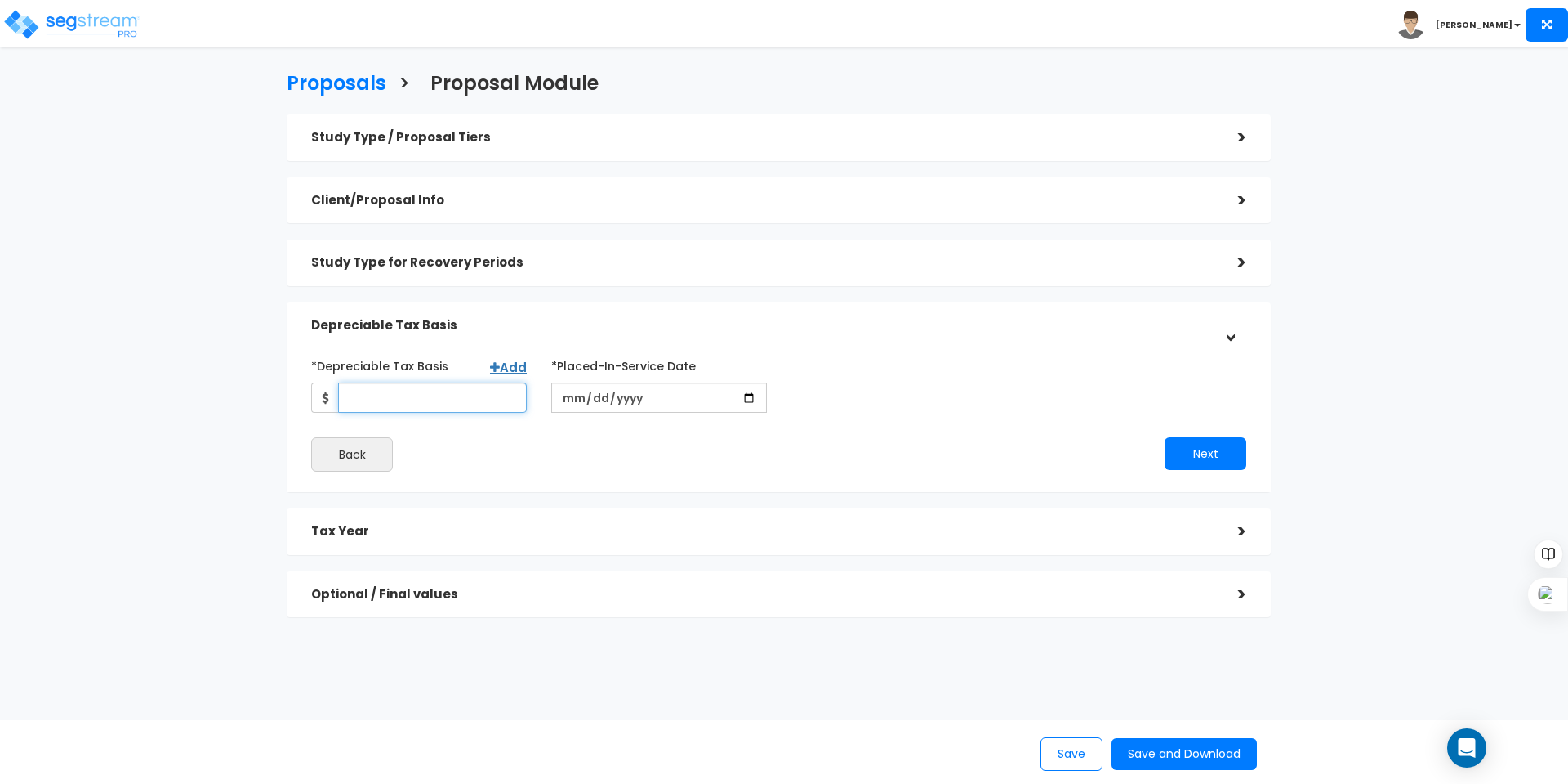
click at [430, 393] on input "*Depreciable Tax Basis" at bounding box center [432, 397] width 188 height 30
click at [506, 393] on input "431" at bounding box center [432, 397] width 188 height 30
type input "431,319"
type input "[DATE]"
click at [1195, 460] on button "Next" at bounding box center [1205, 454] width 82 height 33
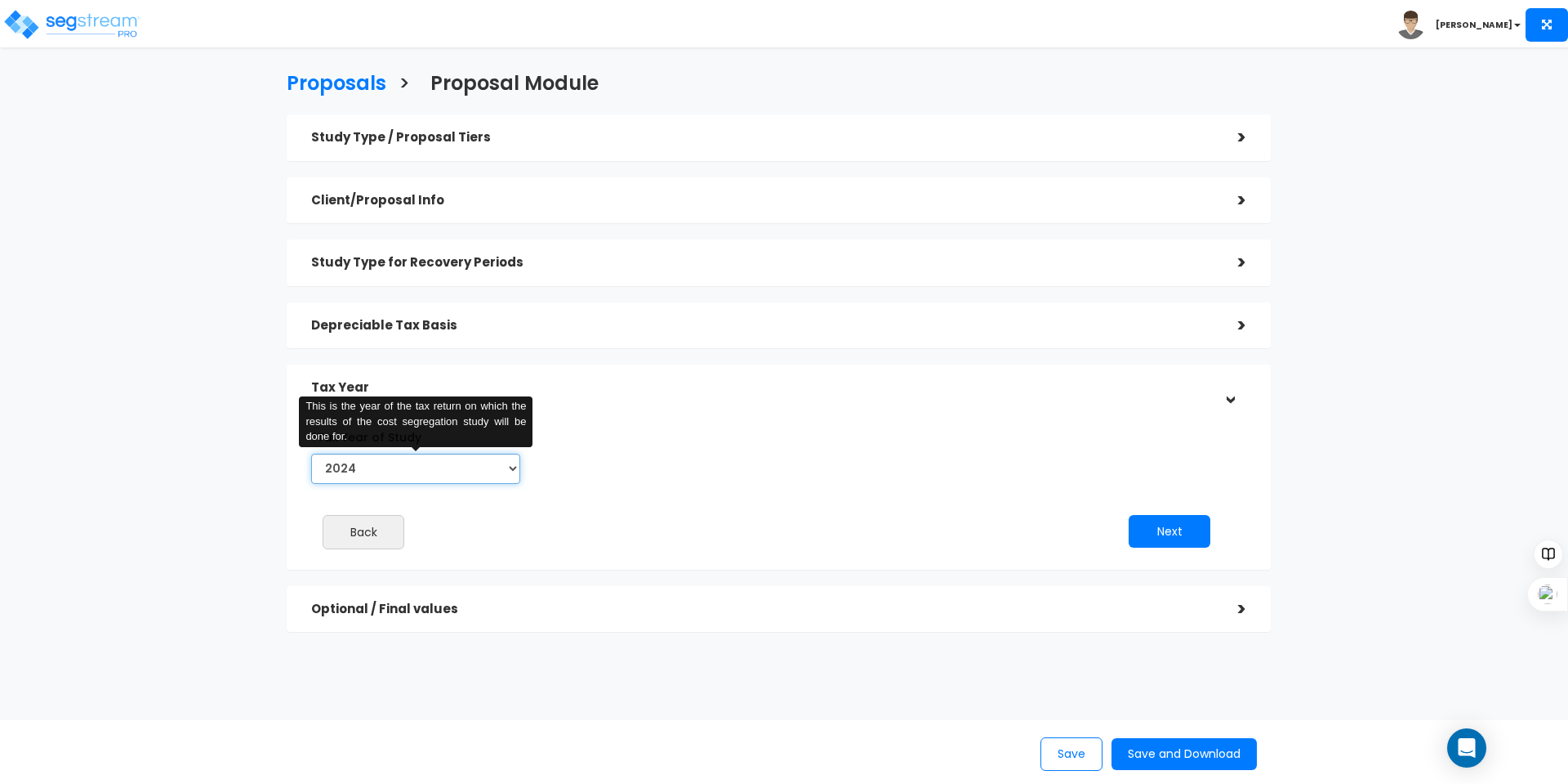
click at [393, 472] on select "2024 2025 2026" at bounding box center [415, 468] width 209 height 30
select select "2025"
click at [311, 454] on select "2024 2025 2026" at bounding box center [415, 468] width 209 height 30
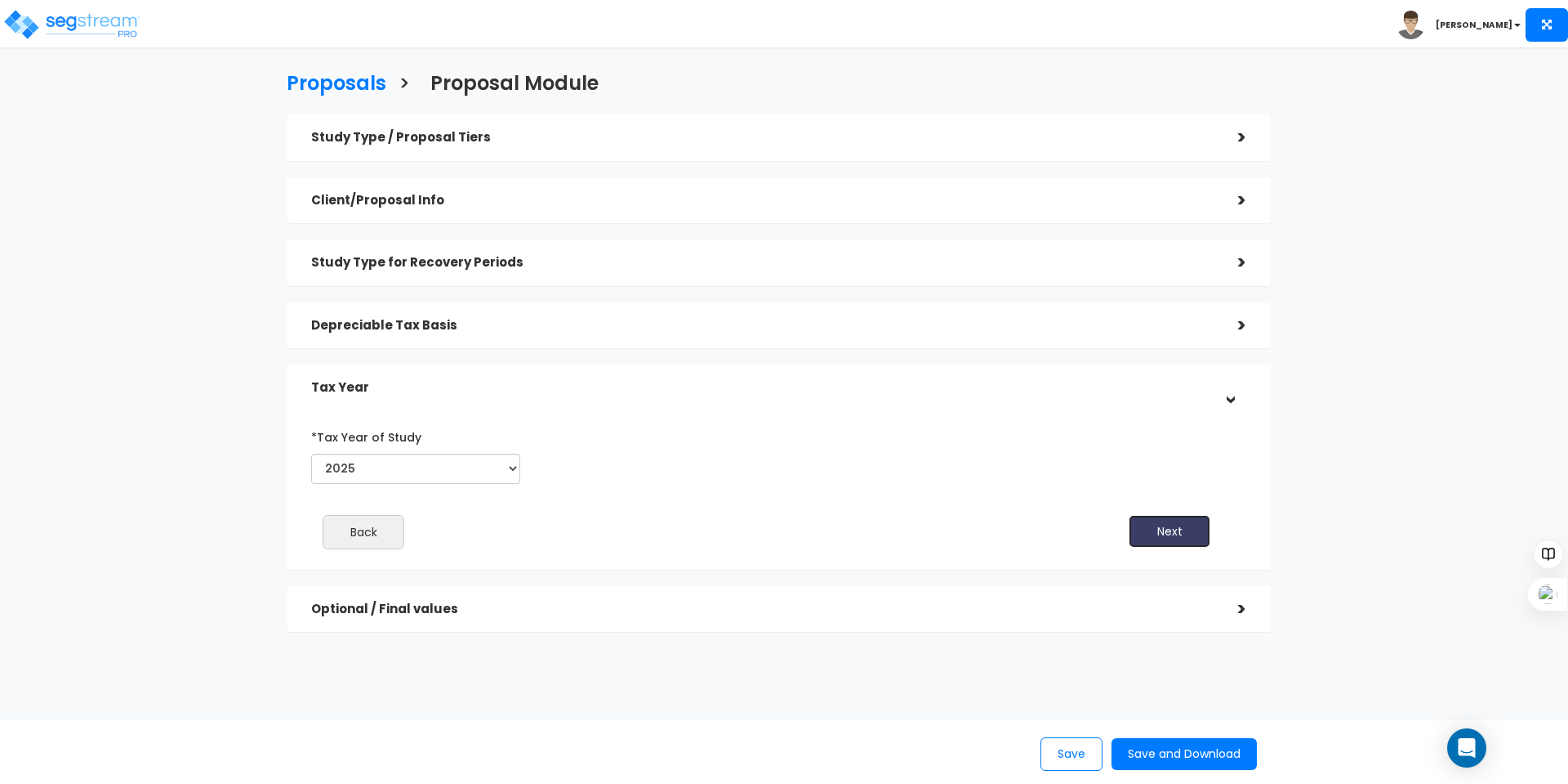
click at [1160, 532] on button "Next" at bounding box center [1169, 531] width 82 height 33
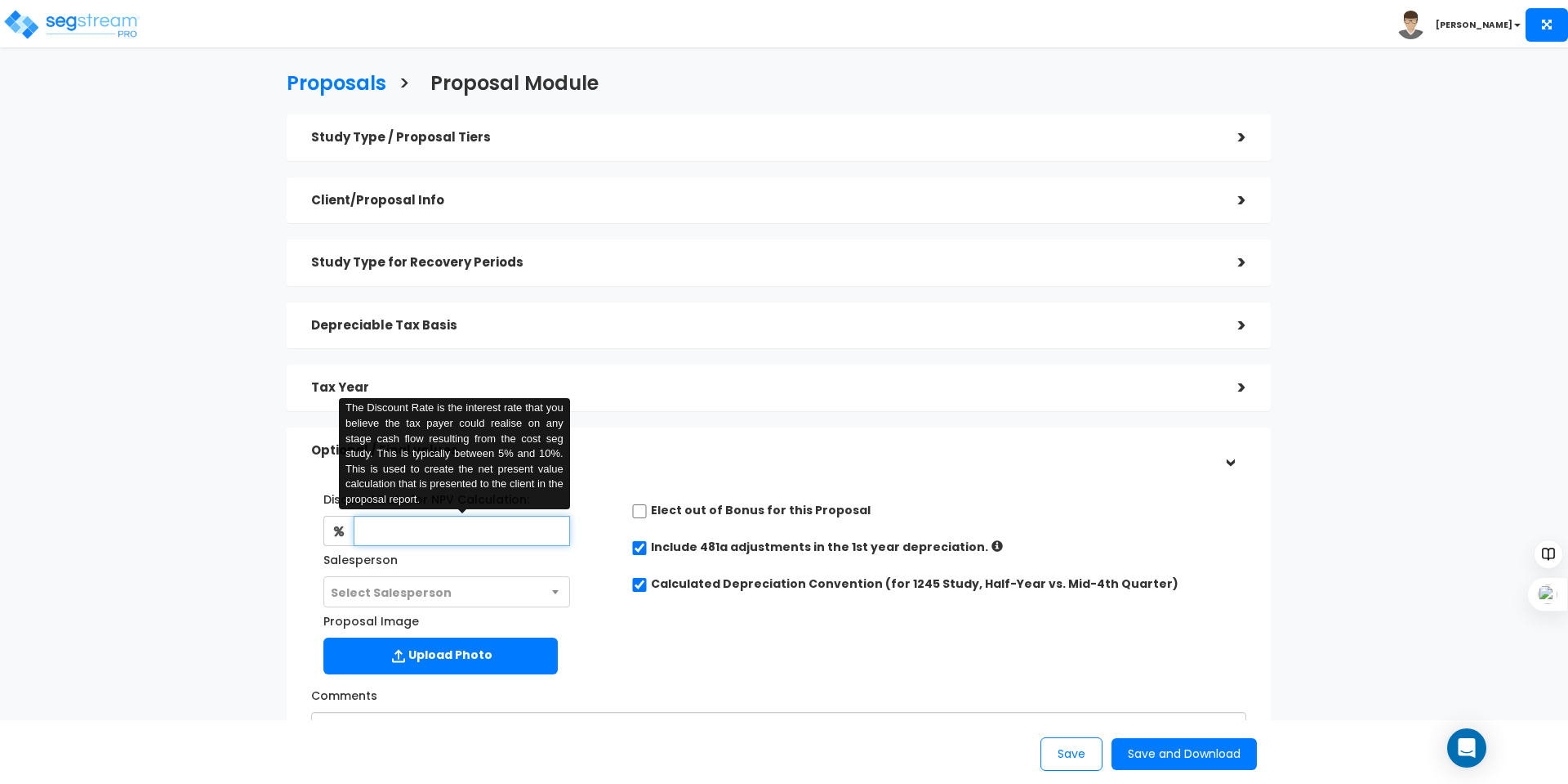
click at [438, 524] on input "text" at bounding box center [461, 530] width 216 height 30
type input "8"
click at [634, 547] on input "checkbox" at bounding box center [639, 548] width 17 height 14
checkbox input "false"
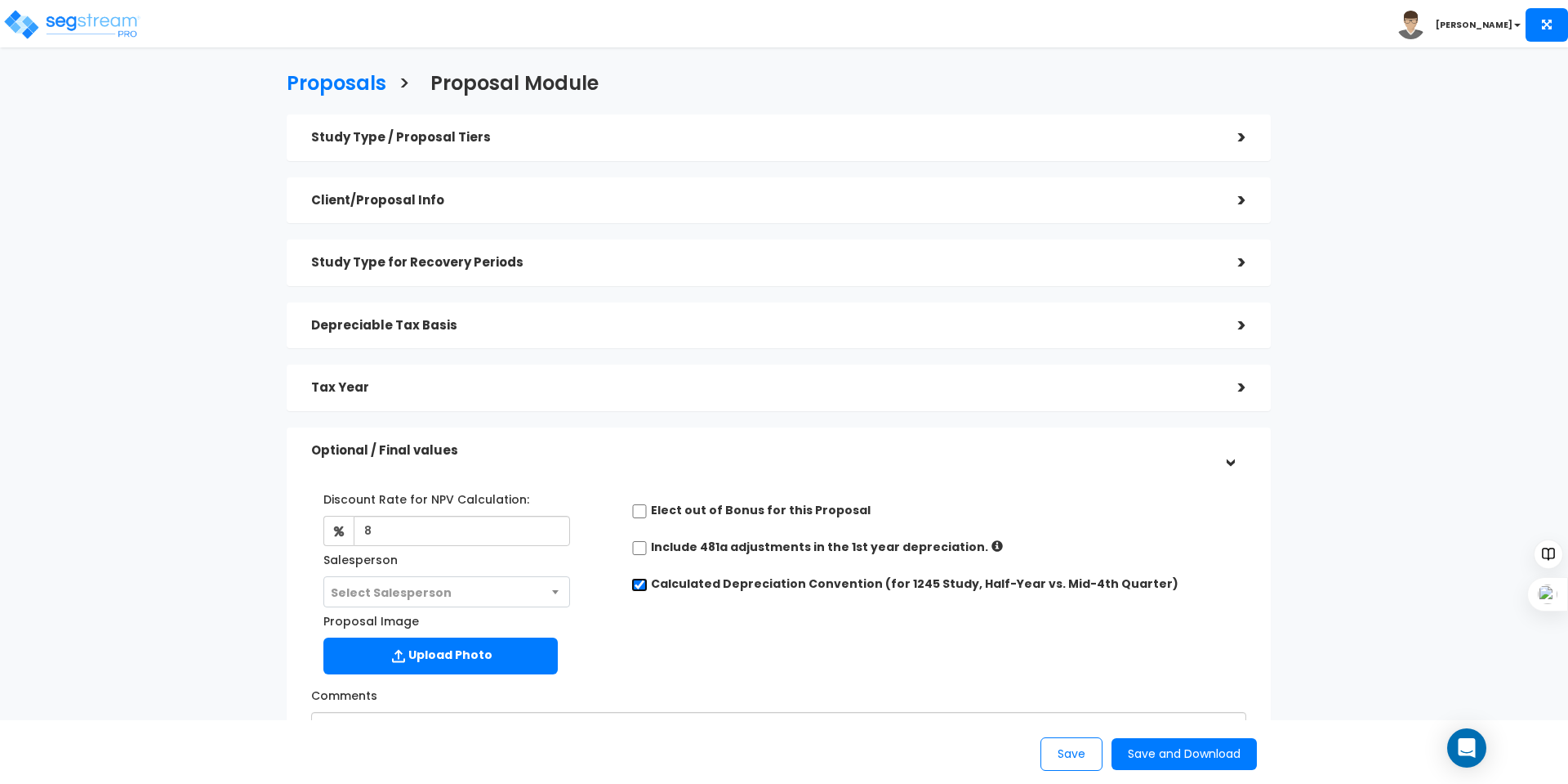
click at [634, 590] on input "Calculated Depreciation Convention (for 1245 Study, Half-Year vs. Mid-4th Quart…" at bounding box center [639, 585] width 17 height 14
checkbox input "false"
radio input "true"
click at [410, 597] on span "Select Salesperson" at bounding box center [391, 592] width 120 height 17
select select "197"
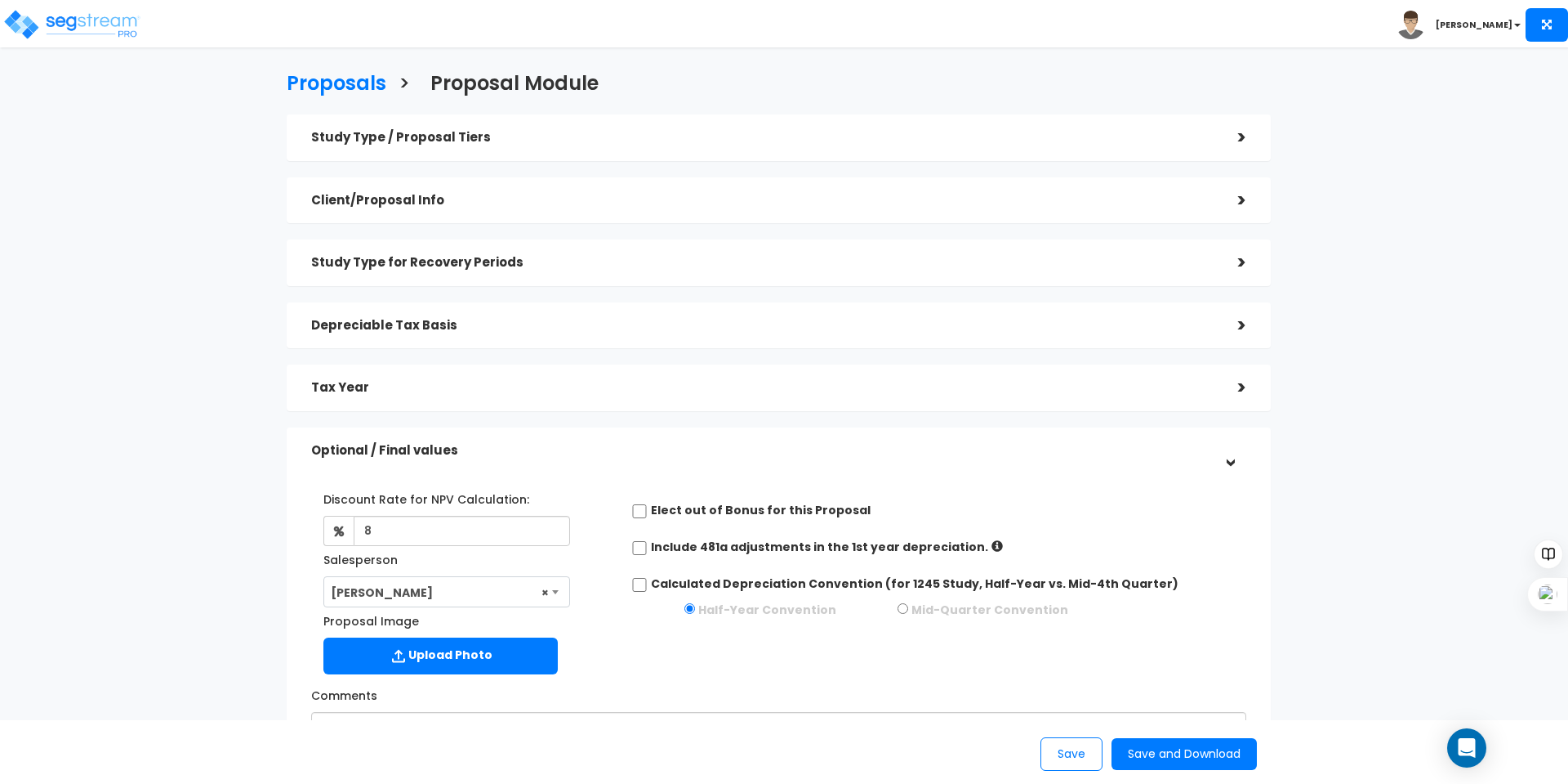
scroll to position [245, 0]
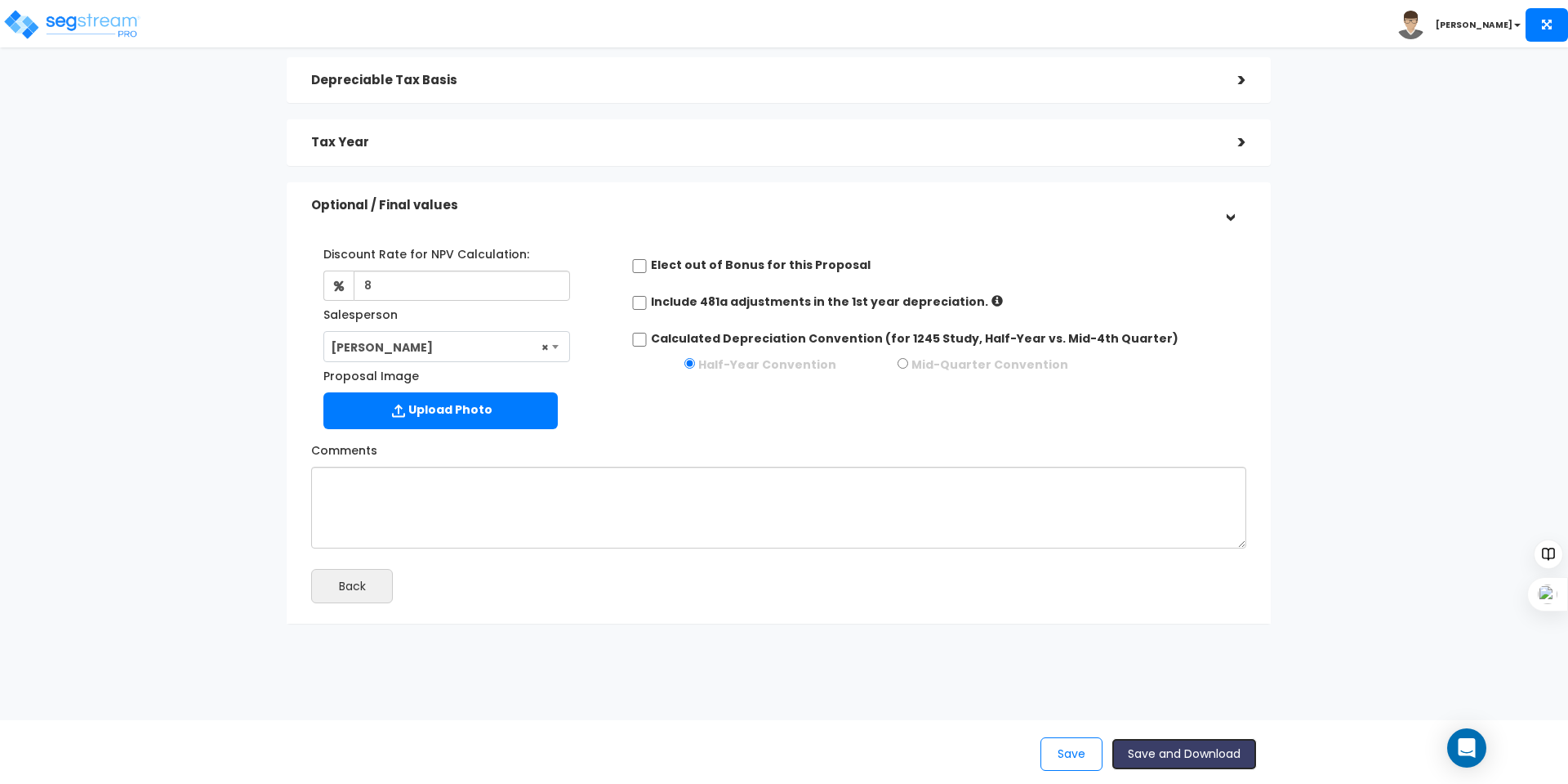
click at [1203, 747] on button "Save and Download" at bounding box center [1184, 753] width 146 height 32
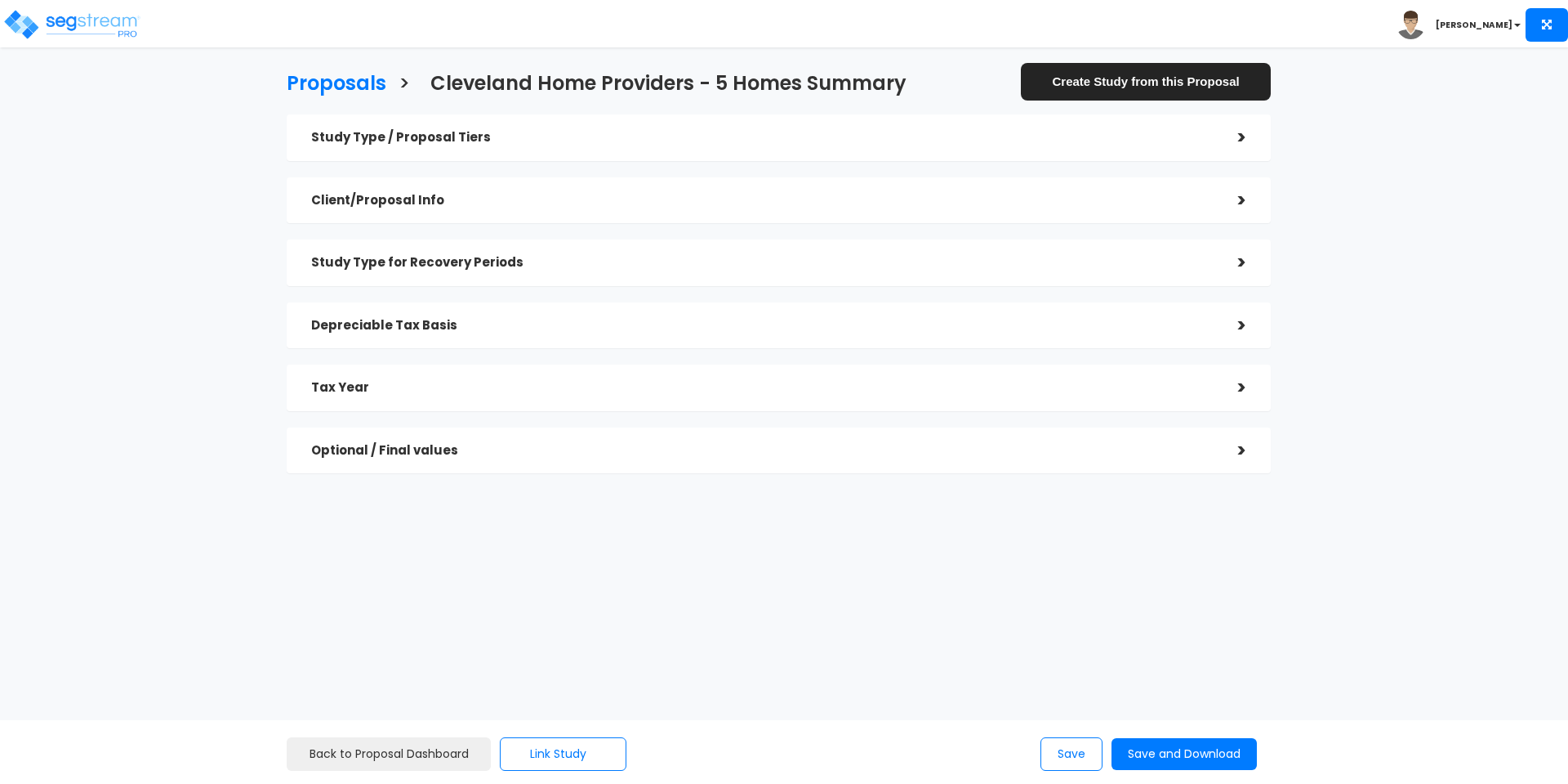
checkbox input "true"
